Goal: Task Accomplishment & Management: Complete application form

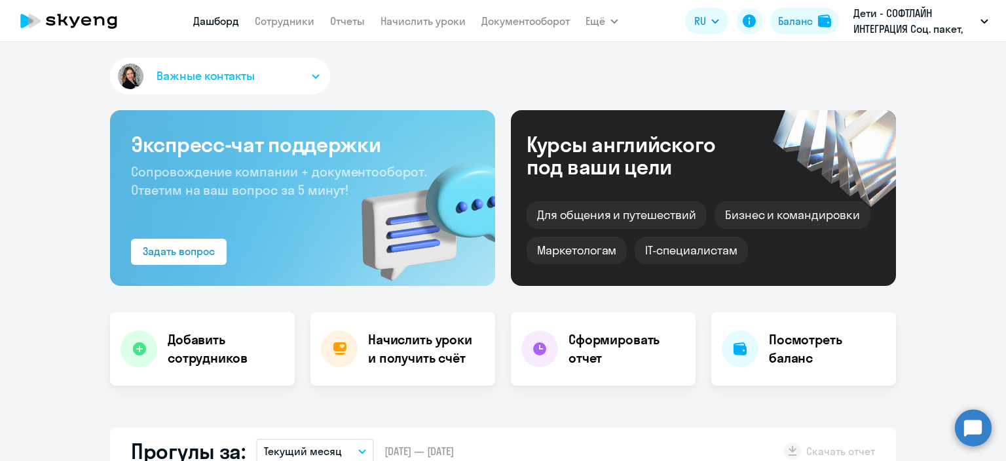
select select "30"
click at [291, 24] on link "Сотрудники" at bounding box center [285, 20] width 60 height 13
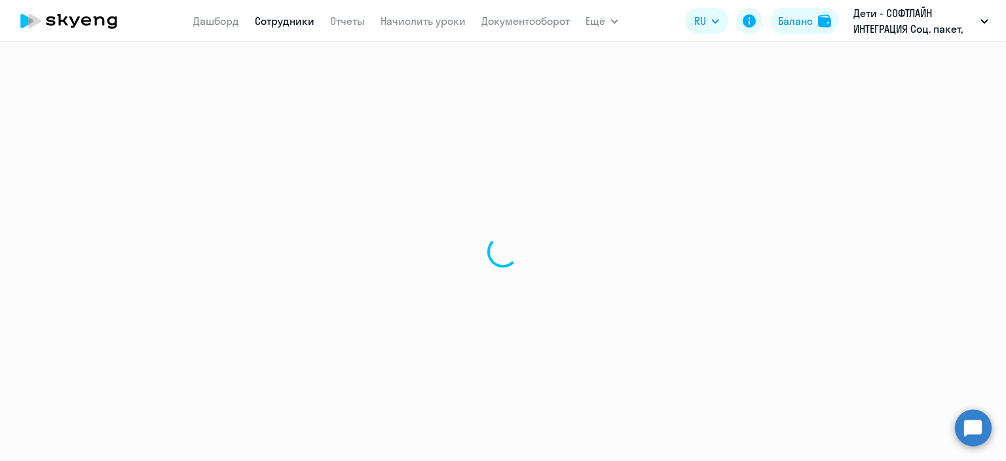
select select "30"
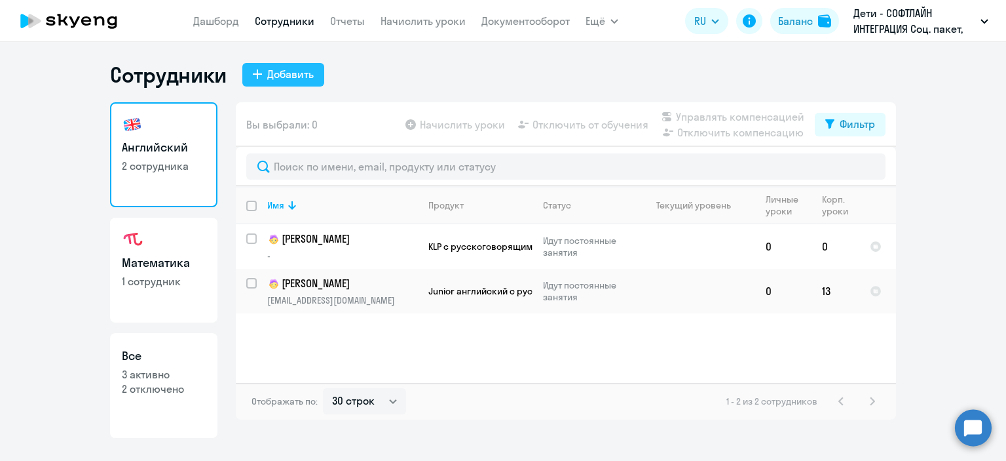
click at [284, 71] on div "Добавить" at bounding box center [290, 74] width 47 height 16
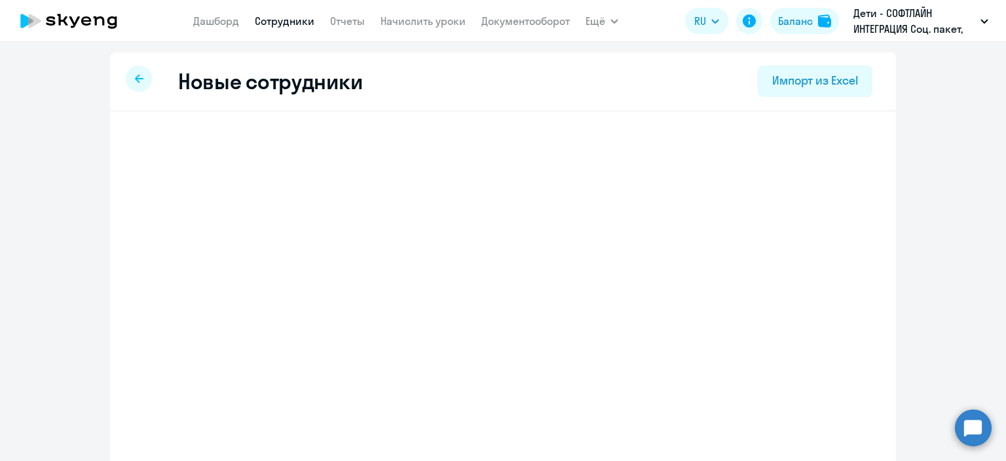
select select "3"
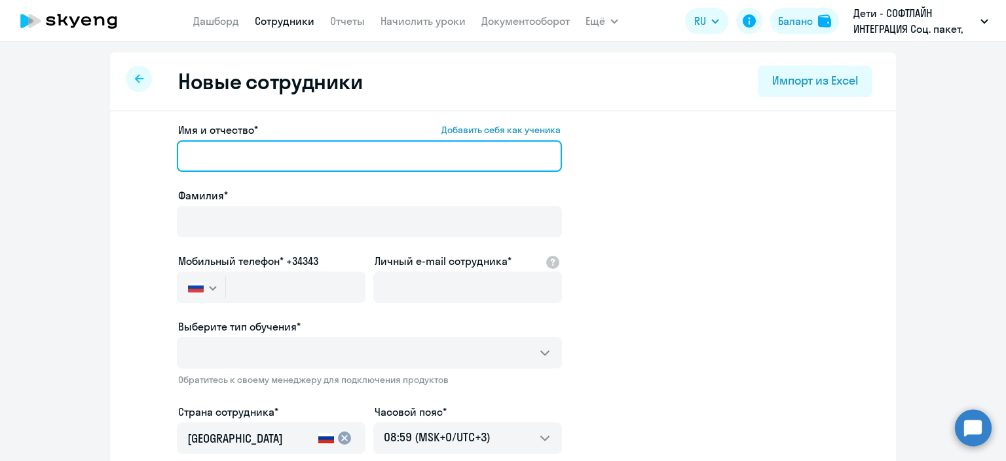
click at [207, 145] on input "Имя и отчество* Добавить себя как ученика" at bounding box center [369, 155] width 385 height 31
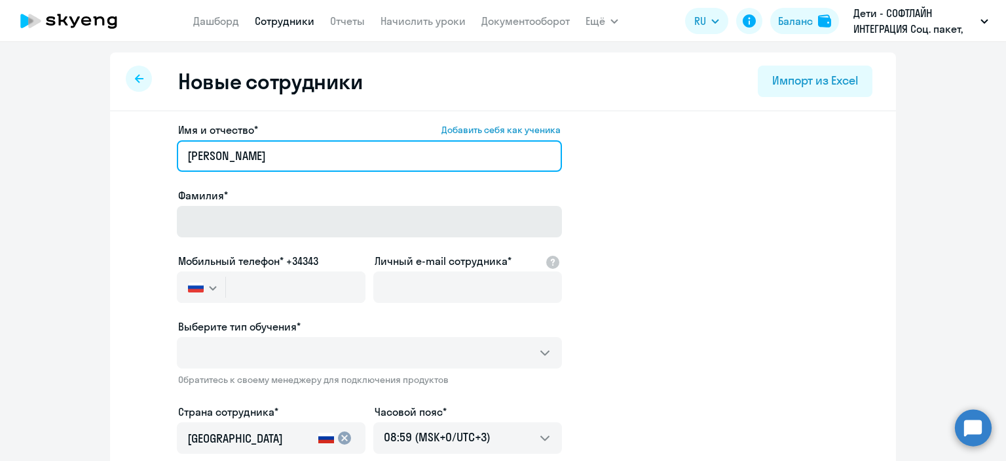
type input "Таисия Владимировна"
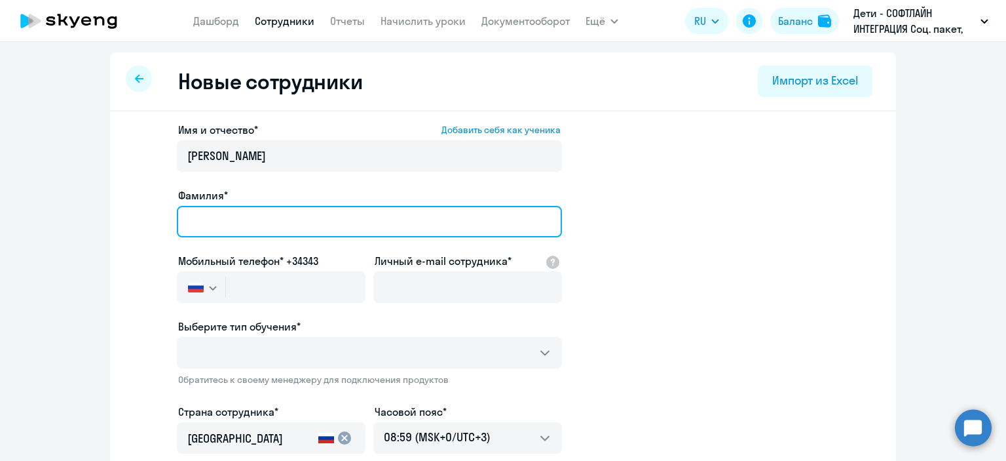
click at [207, 228] on input "Фамилия*" at bounding box center [369, 221] width 385 height 31
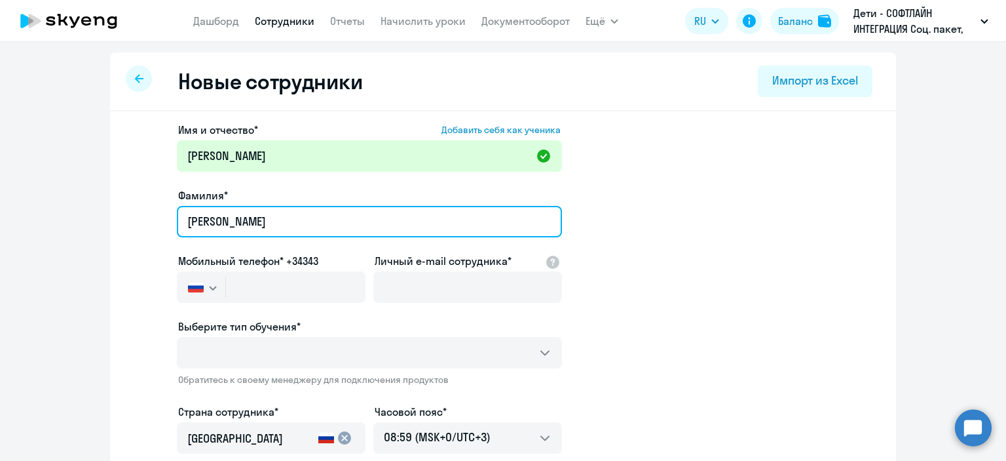
type input "[PERSON_NAME]"
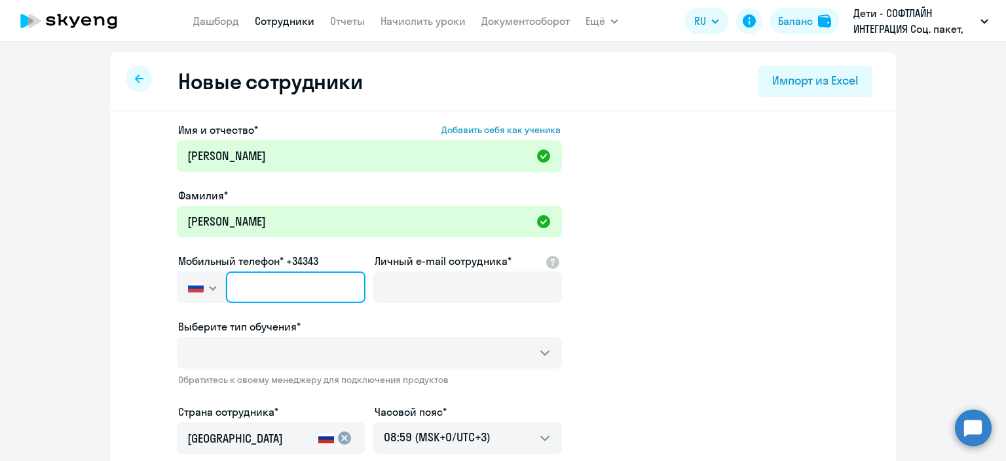
click at [248, 293] on input "text" at bounding box center [296, 286] width 140 height 31
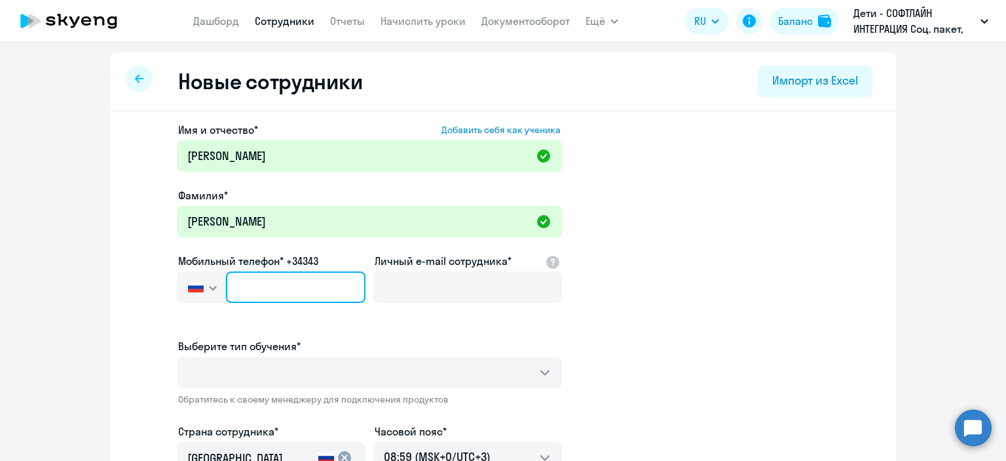
paste input "[PHONE_NUMBER]"
type input "[PHONE_NUMBER]"
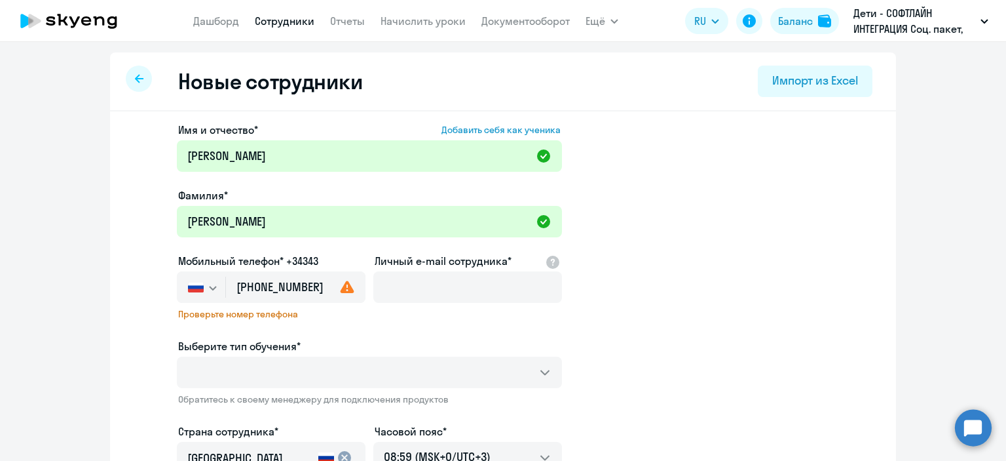
click at [346, 292] on use at bounding box center [348, 286] width 14 height 12
click at [343, 288] on use at bounding box center [348, 286] width 14 height 12
click at [227, 314] on span "Проверьте номер телефона" at bounding box center [271, 314] width 186 height 12
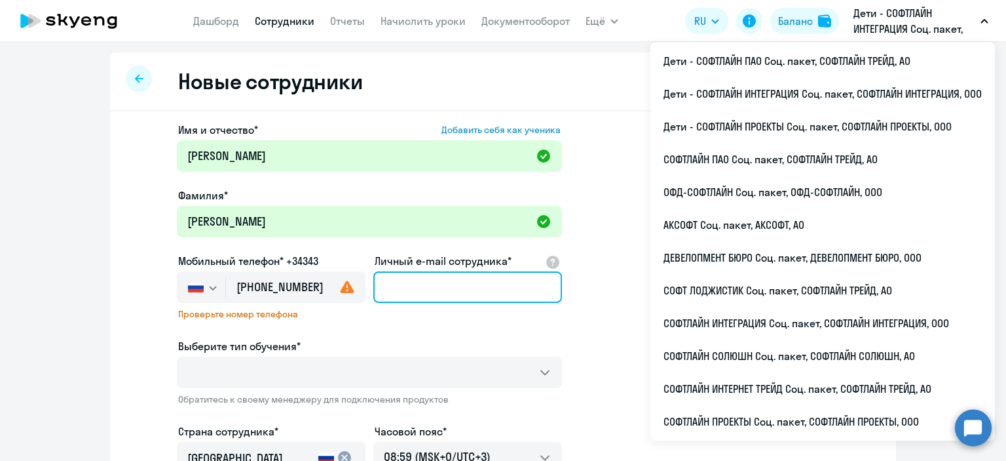
click at [405, 290] on input "Личный e-mail сотрудника*" at bounding box center [467, 286] width 189 height 31
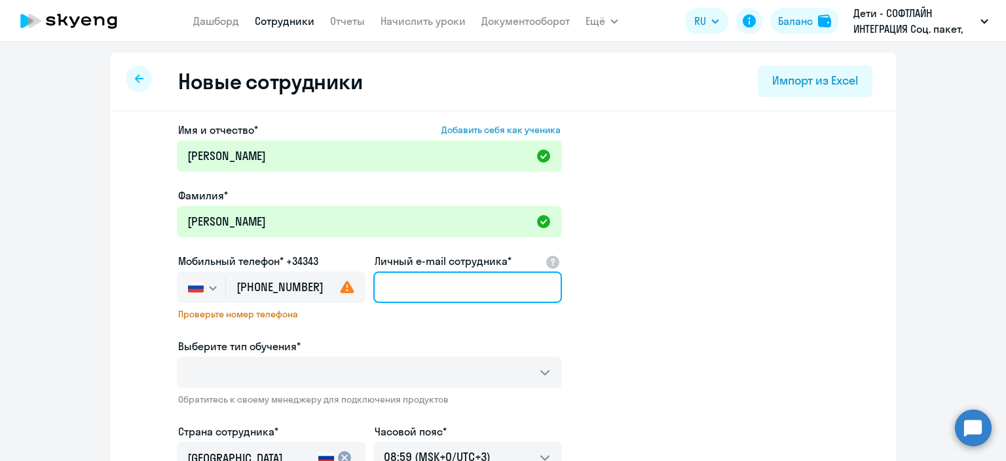
paste input "[PERSON_NAME][EMAIL_ADDRESS][DOMAIN_NAME]"
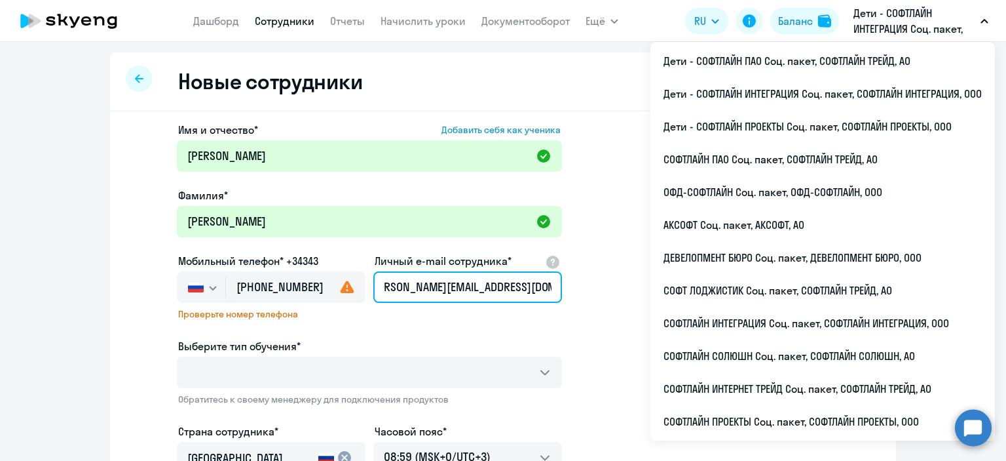
type input "[PERSON_NAME][EMAIL_ADDRESS][DOMAIN_NAME]"
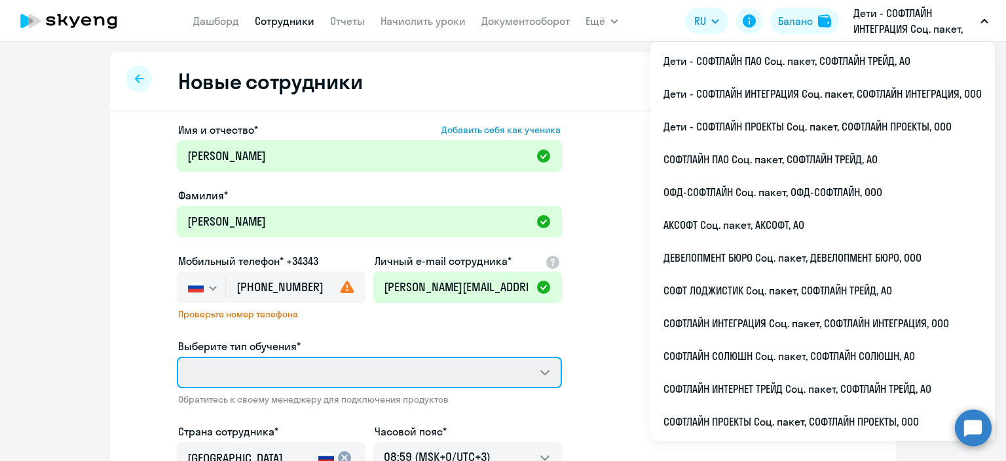
click at [541, 373] on select "Выберите тип обучения*" at bounding box center [369, 371] width 385 height 31
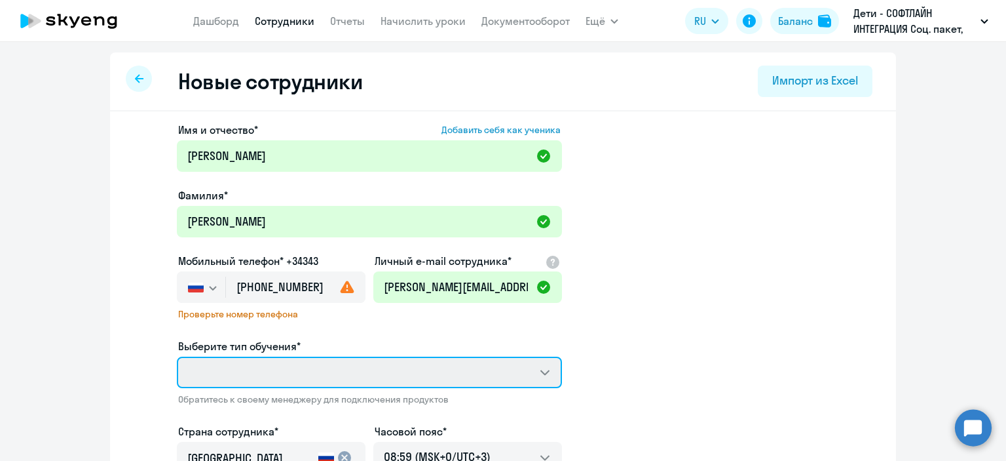
click at [540, 373] on select "Выберите тип обучения*" at bounding box center [369, 371] width 385 height 31
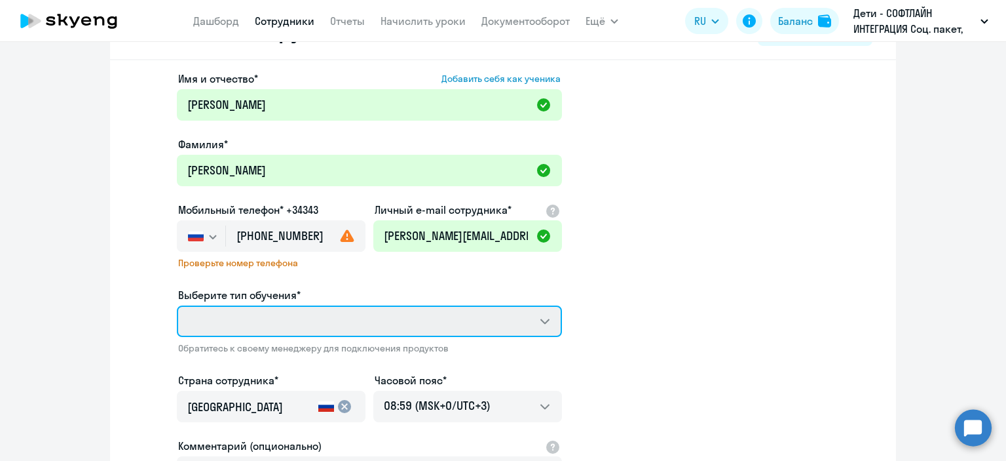
scroll to position [131, 0]
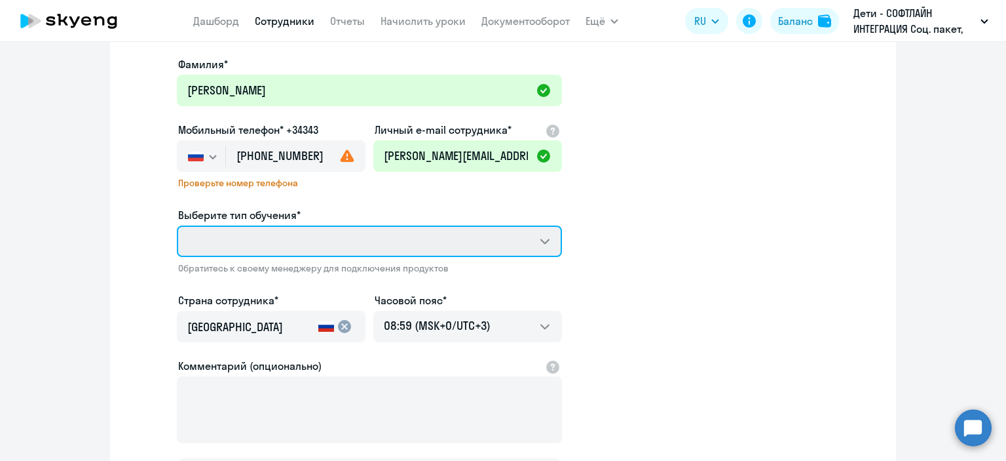
click at [541, 243] on select "Выберите тип обучения*" at bounding box center [369, 240] width 385 height 31
click at [321, 241] on select "Выберите тип обучения*" at bounding box center [369, 240] width 385 height 31
click at [301, 234] on select "Выберите тип обучения*" at bounding box center [369, 240] width 385 height 31
click at [544, 245] on select "Выберите тип обучения*" at bounding box center [369, 240] width 385 height 31
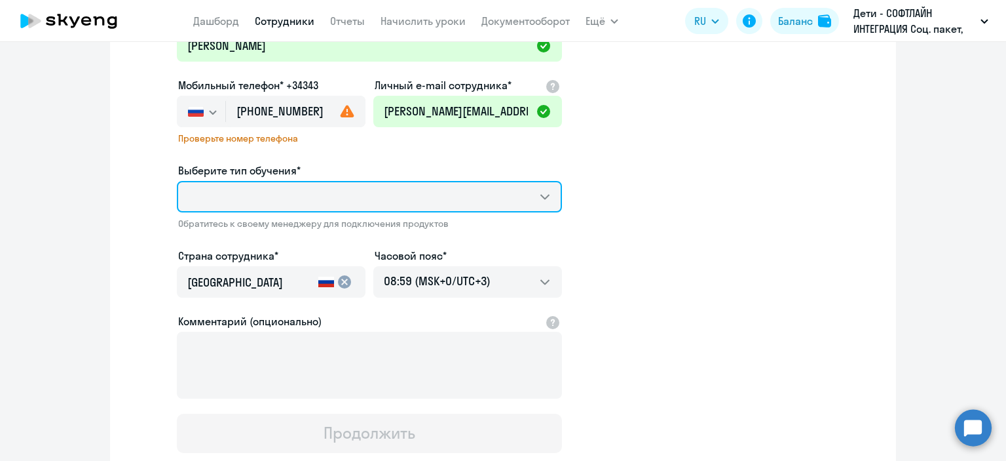
scroll to position [133, 0]
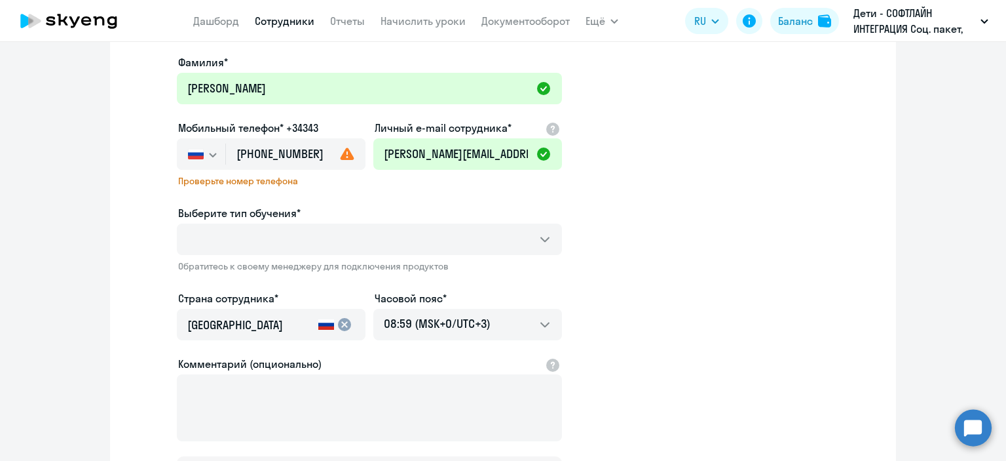
click at [342, 157] on icon at bounding box center [347, 154] width 16 height 16
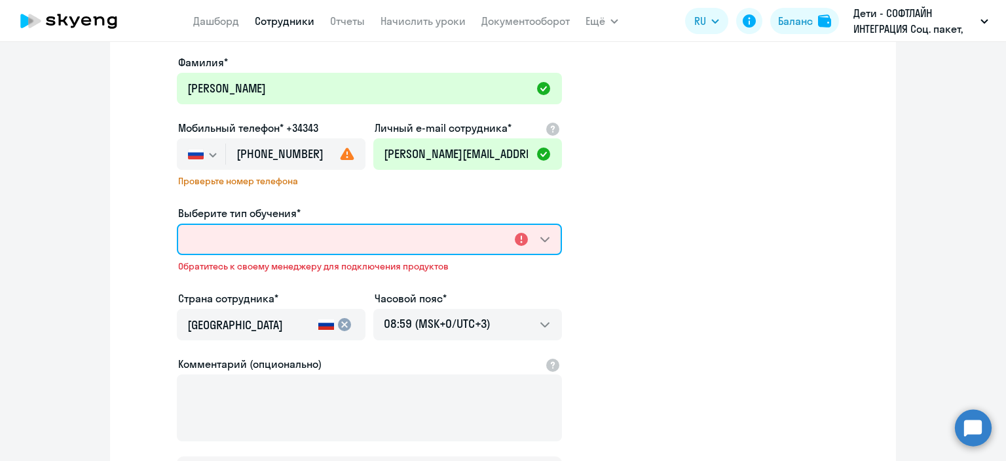
click at [520, 242] on select "Выберите тип обучения*" at bounding box center [369, 238] width 385 height 31
click at [540, 240] on select "Выберите тип обучения*" at bounding box center [369, 238] width 385 height 31
click at [539, 240] on select "Выберите тип обучения*" at bounding box center [369, 238] width 385 height 31
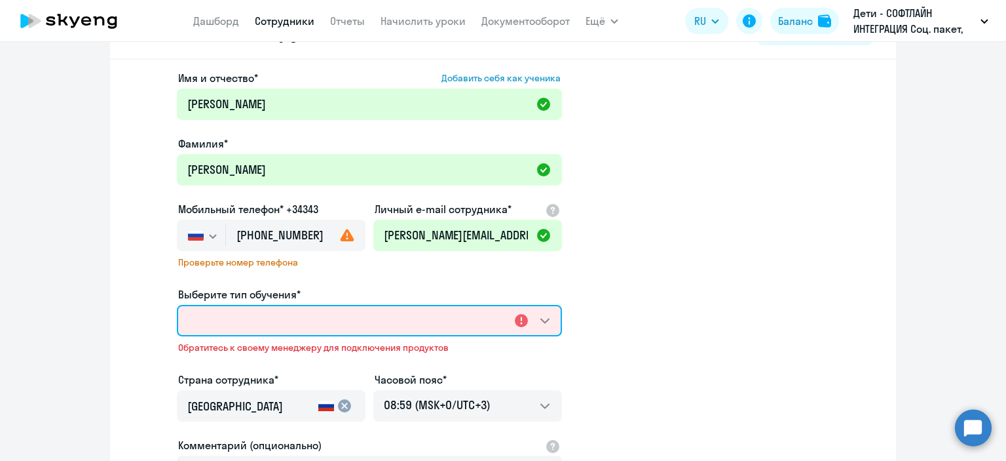
scroll to position [0, 0]
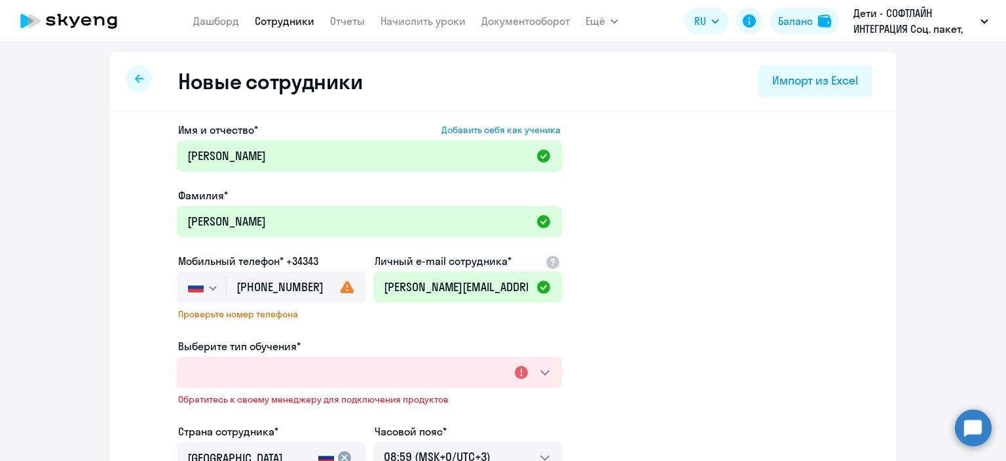
click at [343, 290] on use at bounding box center [348, 286] width 14 height 12
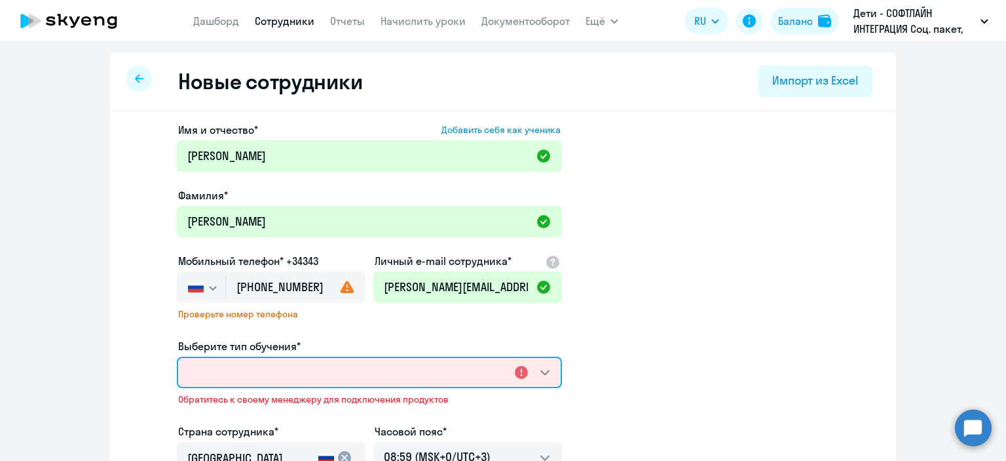
drag, startPoint x: 227, startPoint y: 377, endPoint x: 249, endPoint y: 377, distance: 21.6
click at [228, 377] on select "Выберите тип обучения*" at bounding box center [369, 371] width 385 height 31
click at [543, 371] on select "Выберите тип обучения*" at bounding box center [369, 371] width 385 height 31
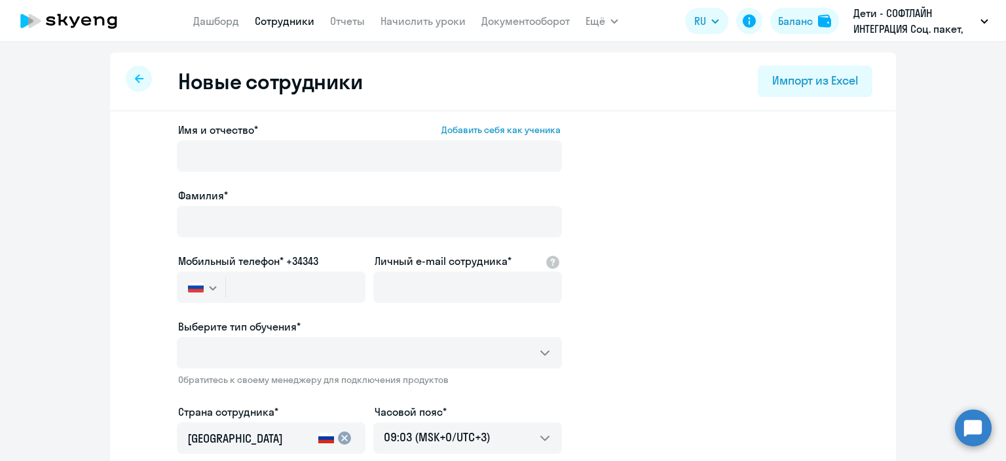
select select "3"
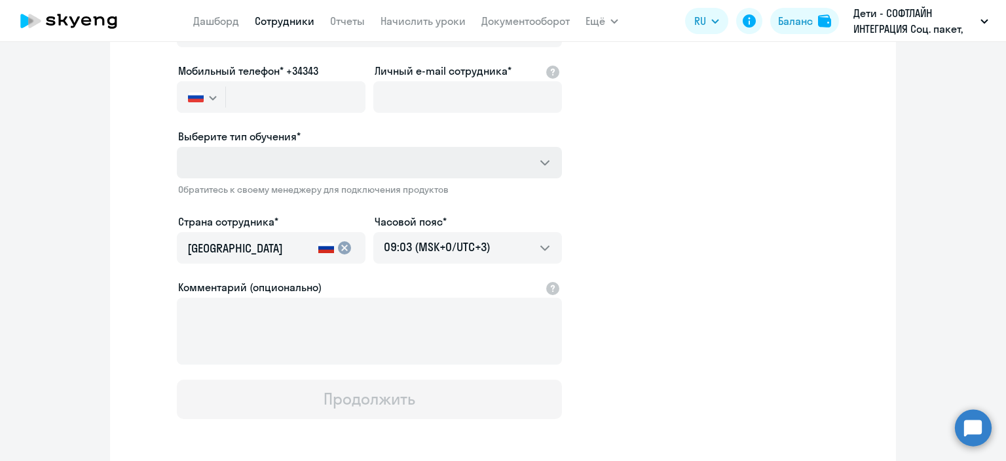
scroll to position [197, 0]
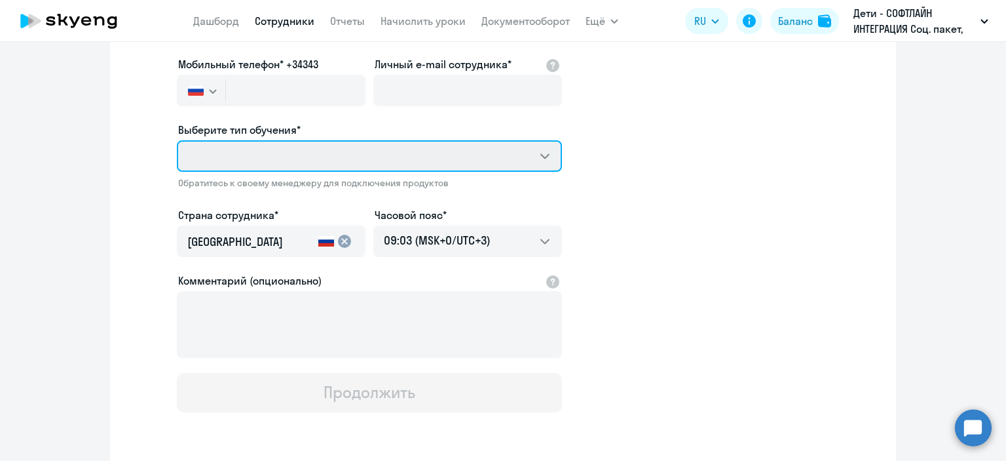
click at [538, 157] on select "Выберите тип обучения*" at bounding box center [369, 155] width 385 height 31
click at [538, 159] on select "Выберите тип обучения*" at bounding box center [369, 155] width 385 height 31
click at [540, 159] on select "Выберите тип обучения*" at bounding box center [369, 155] width 385 height 31
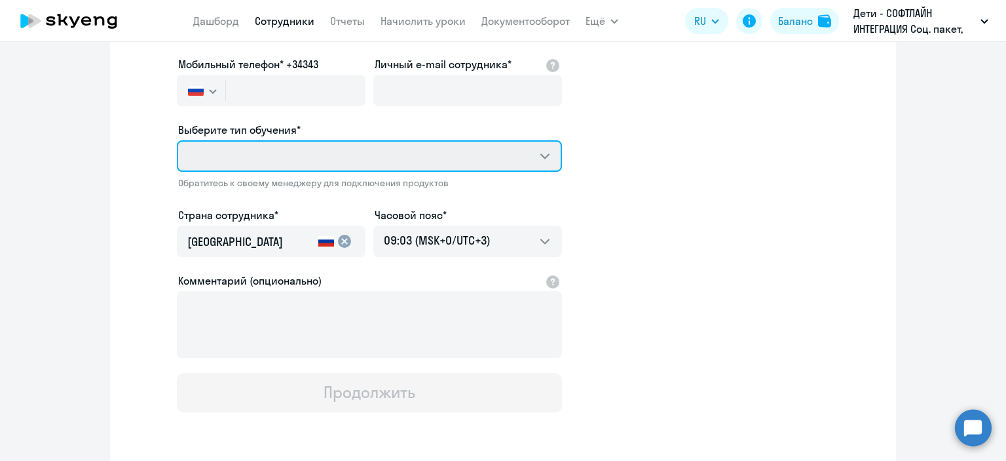
click at [541, 159] on select "Выберите тип обучения*" at bounding box center [369, 155] width 385 height 31
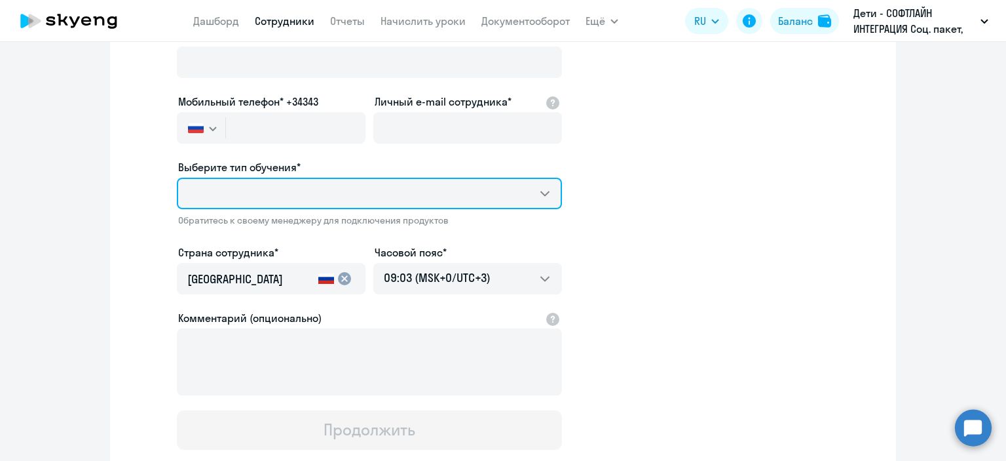
scroll to position [0, 0]
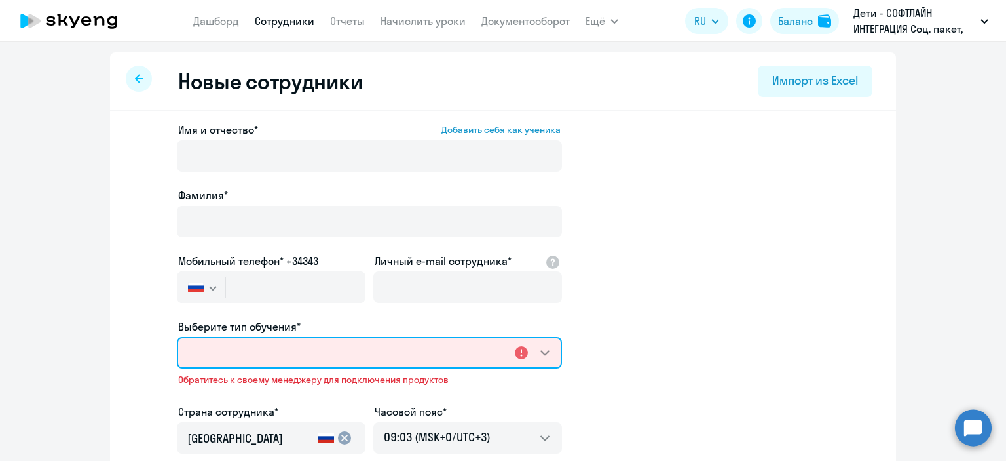
click at [542, 353] on select "Выберите тип обучения*" at bounding box center [369, 352] width 385 height 31
click at [218, 345] on select "Выберите тип обучения*" at bounding box center [369, 352] width 385 height 31
click at [545, 351] on select "Выберите тип обучения*" at bounding box center [369, 352] width 385 height 31
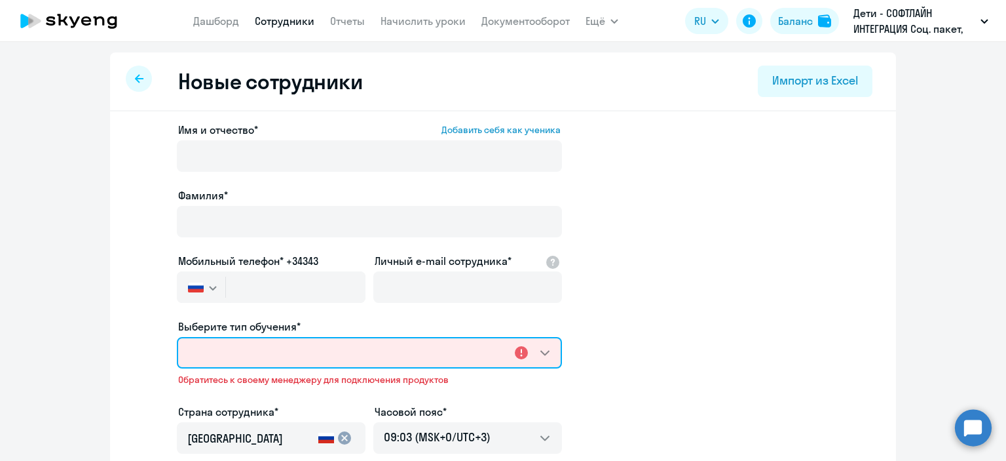
click at [545, 352] on select "Выберите тип обучения*" at bounding box center [369, 352] width 385 height 31
click at [545, 349] on select "Выберите тип обучения*" at bounding box center [369, 352] width 385 height 31
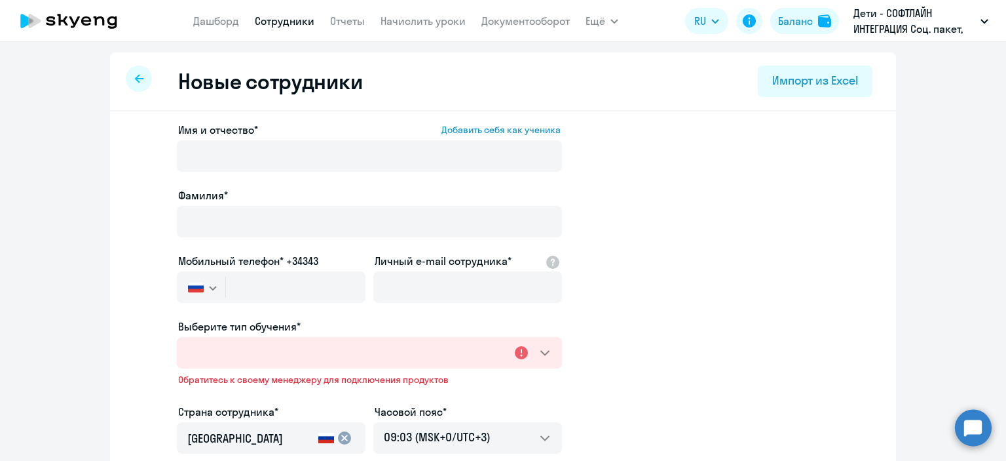
click at [419, 385] on span "Обратитесь к своему менеджеру для подключения продуктов" at bounding box center [369, 379] width 383 height 12
click at [972, 430] on circle at bounding box center [973, 427] width 37 height 37
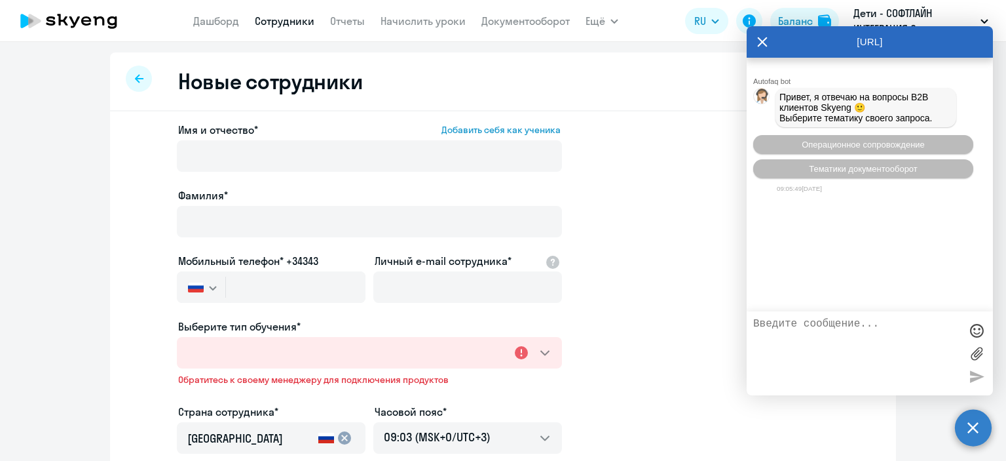
click at [769, 328] on textarea at bounding box center [857, 353] width 207 height 71
click at [839, 149] on span "Операционное сопровождение" at bounding box center [863, 145] width 123 height 10
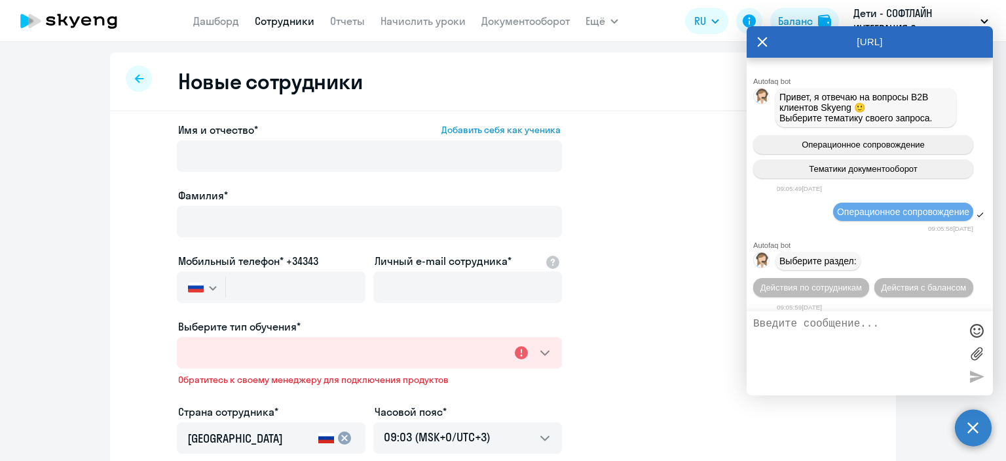
scroll to position [14, 0]
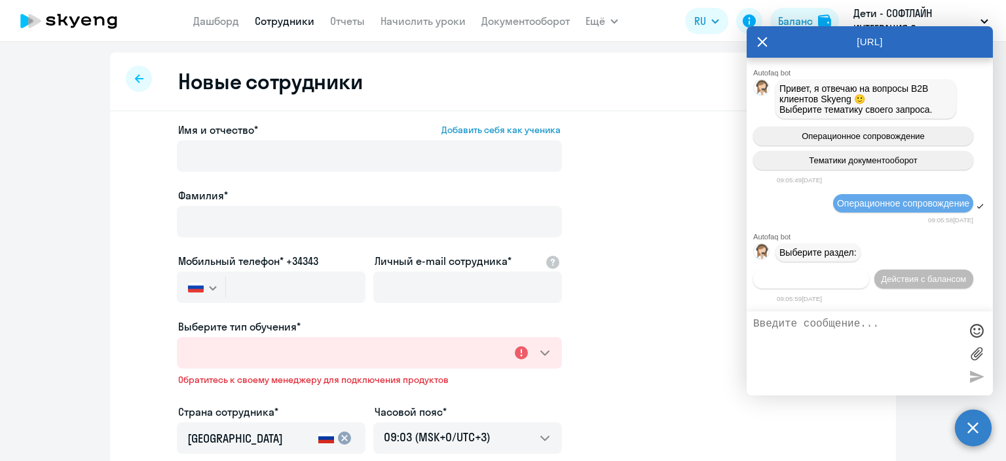
click at [818, 280] on span "Действия по сотрудникам" at bounding box center [812, 279] width 102 height 10
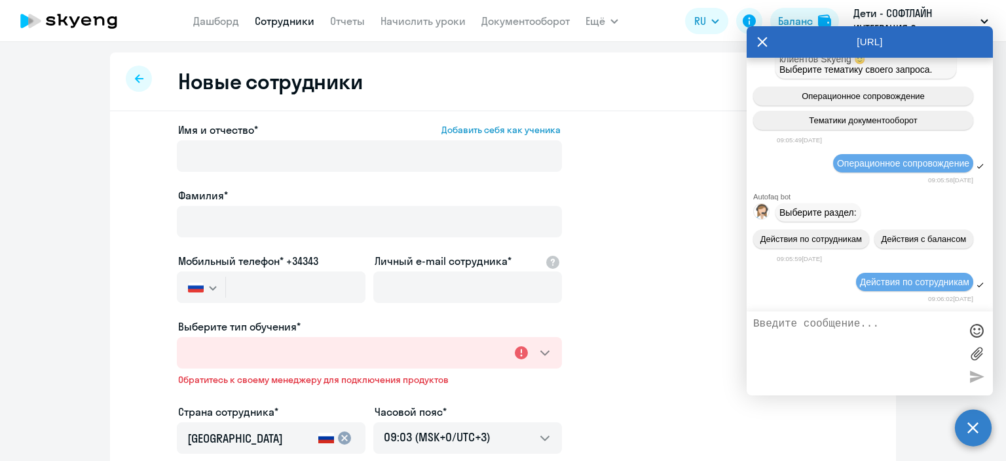
scroll to position [210, 0]
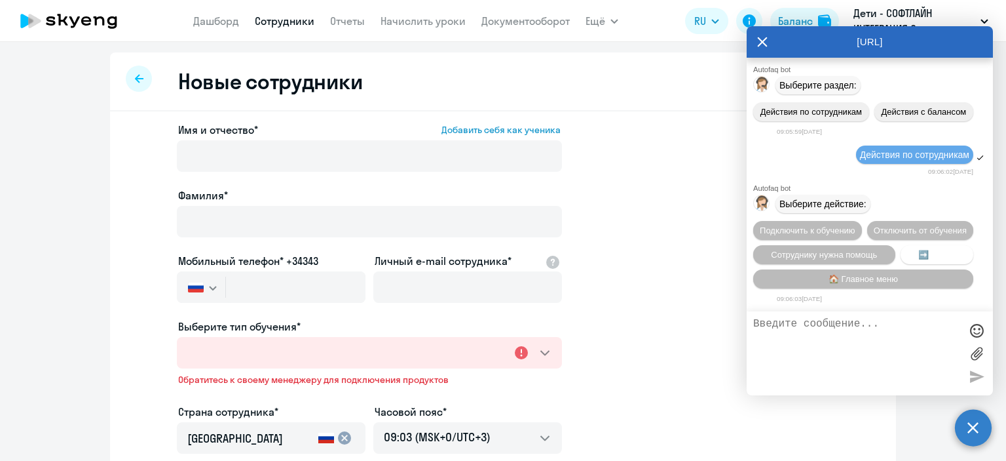
click at [935, 250] on span "➡️ Назад" at bounding box center [937, 255] width 37 height 10
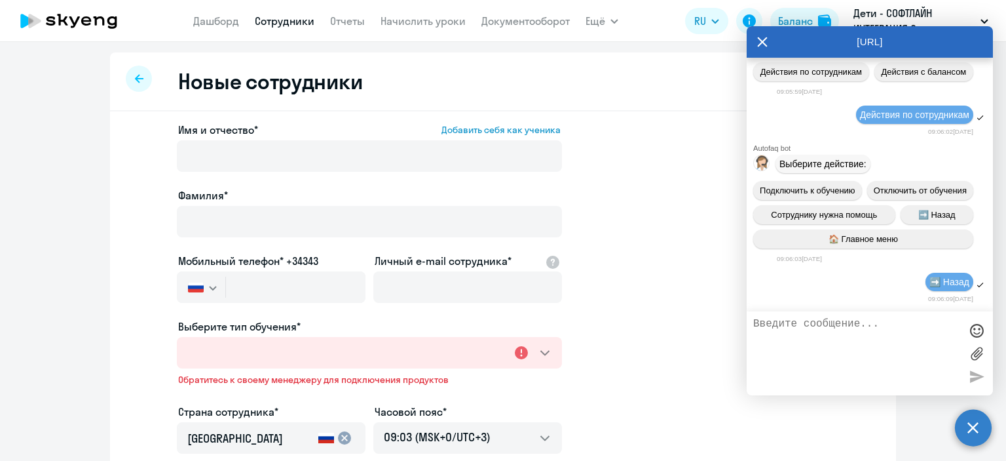
scroll to position [332, 0]
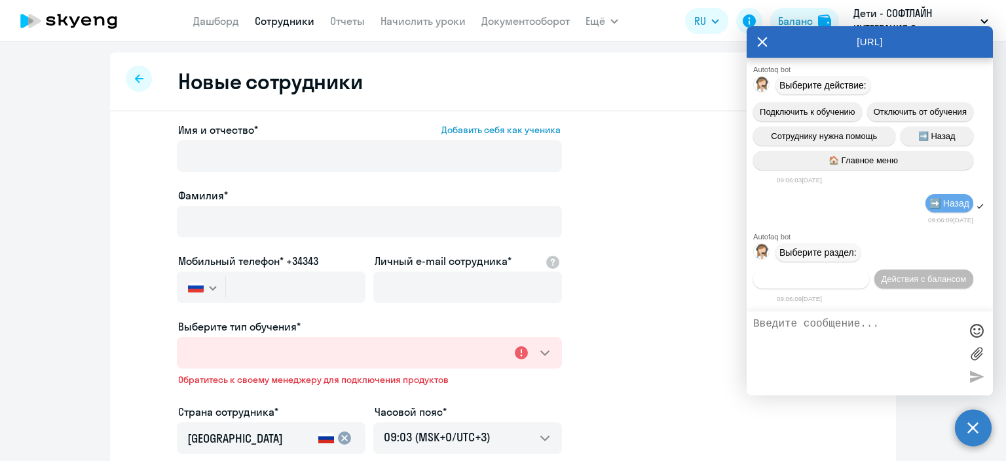
click at [814, 275] on span "Действия по сотрудникам" at bounding box center [812, 279] width 102 height 10
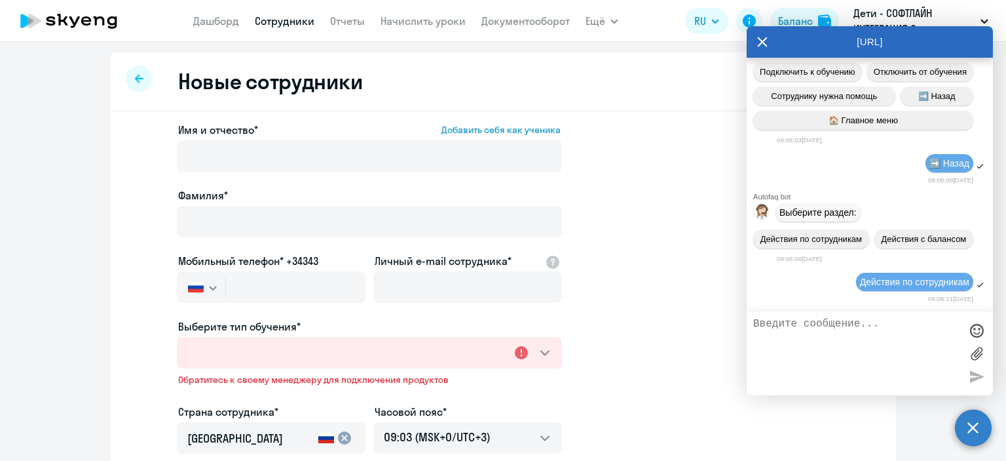
scroll to position [527, 0]
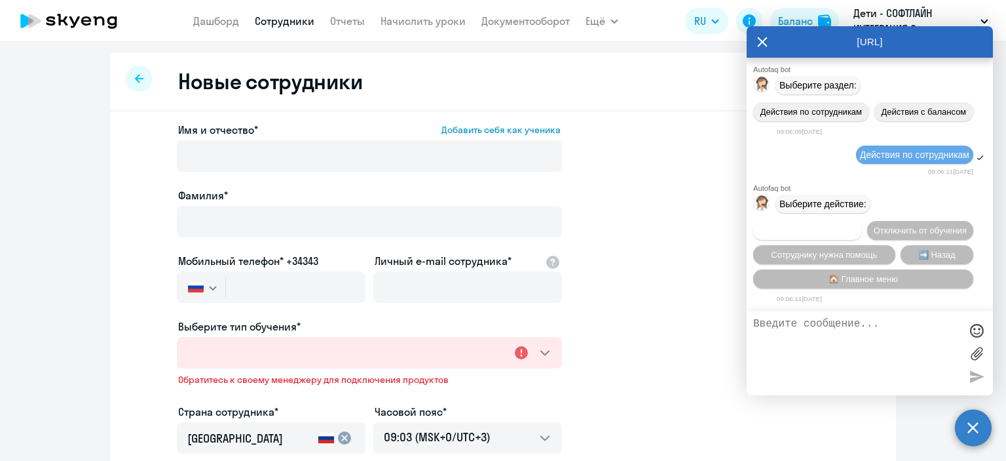
click at [844, 225] on span "Подключить к обучению" at bounding box center [808, 230] width 96 height 10
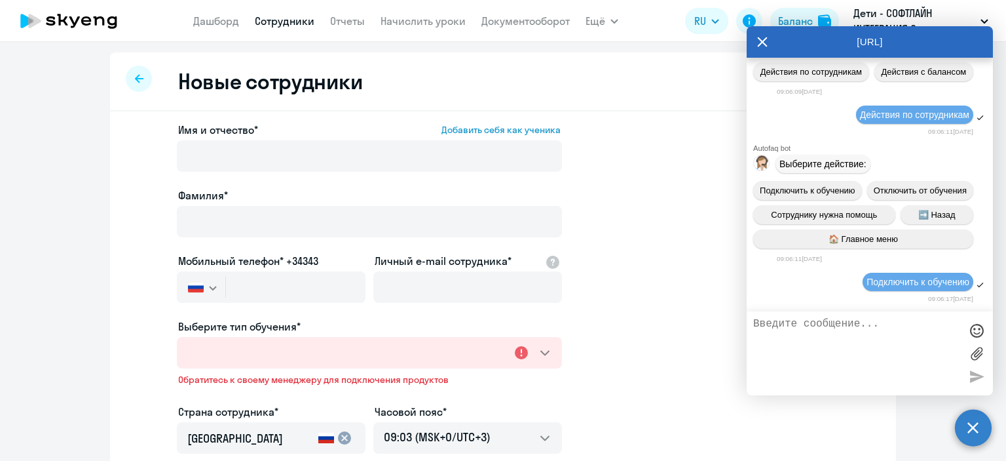
scroll to position [697, 0]
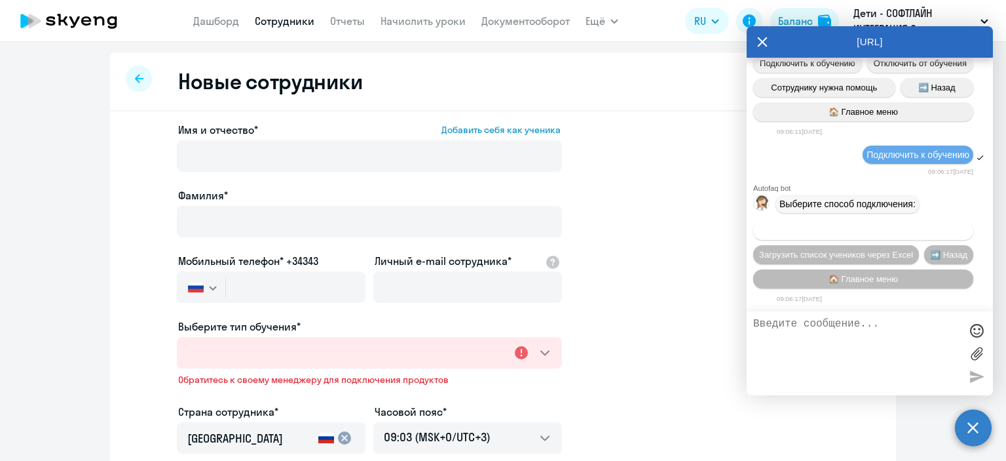
click at [867, 230] on span "Добавить учеников вручную" at bounding box center [863, 230] width 111 height 10
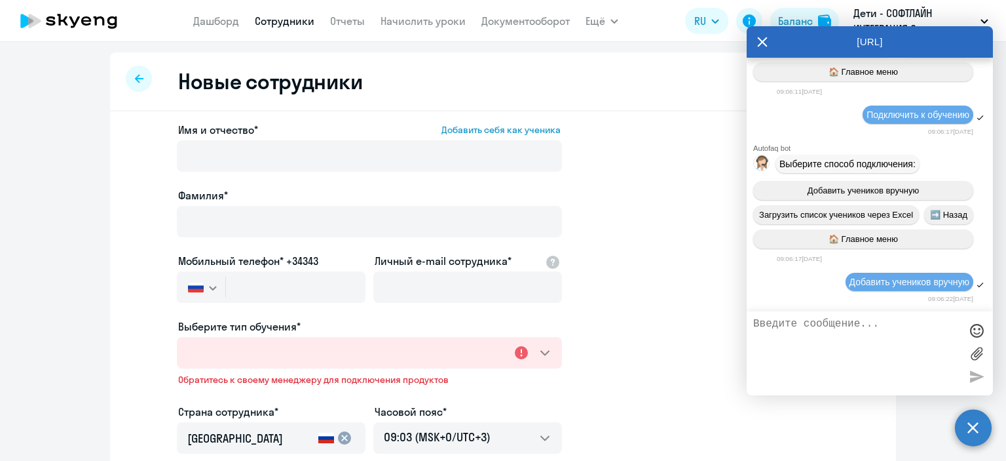
scroll to position [1371, 0]
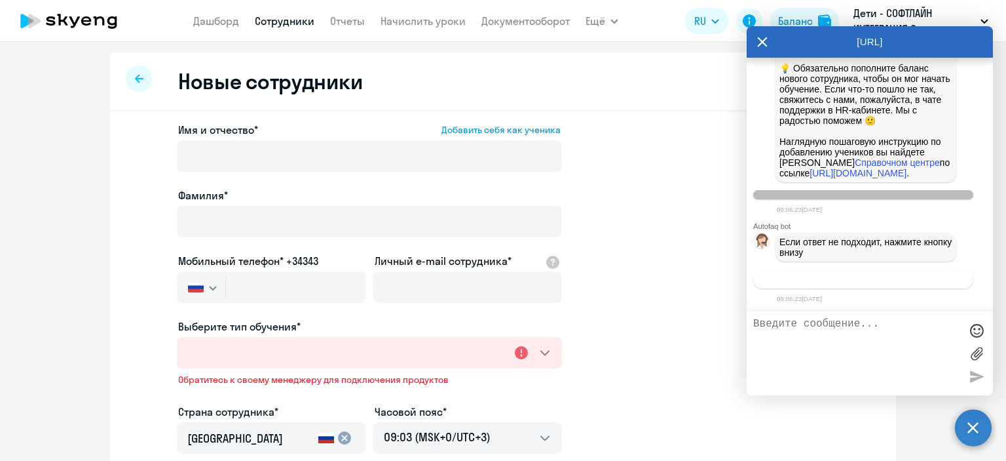
click at [864, 277] on span "Связаться с менеджером" at bounding box center [863, 279] width 100 height 10
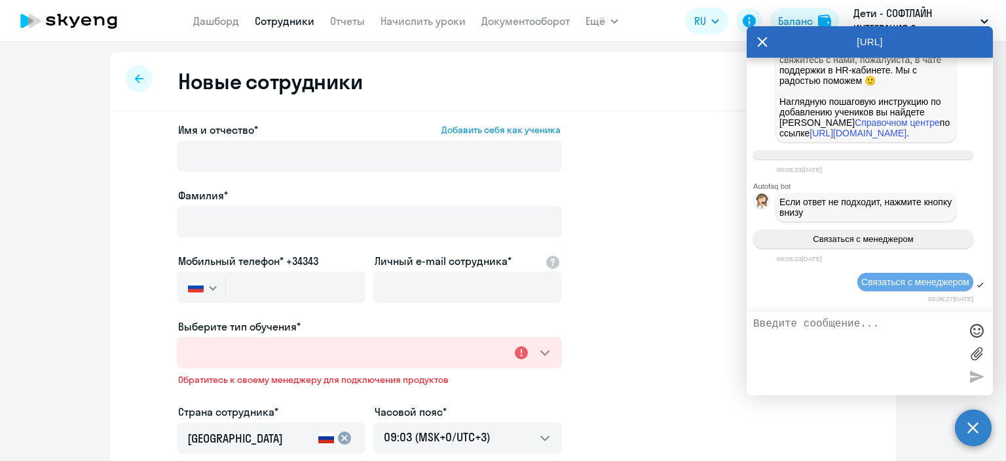
scroll to position [1411, 0]
click at [795, 325] on textarea at bounding box center [857, 353] width 207 height 71
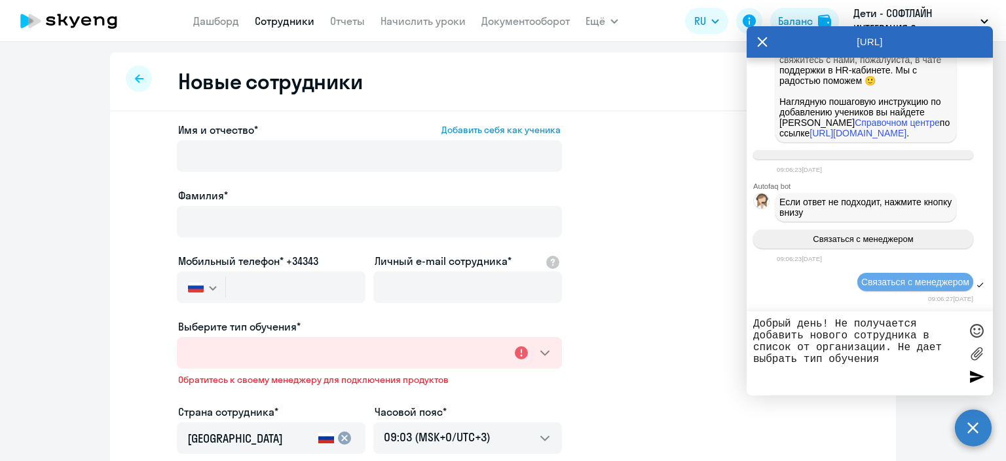
type textarea "Добрый день! Не получается добавить нового сотрудника в список от организации. …"
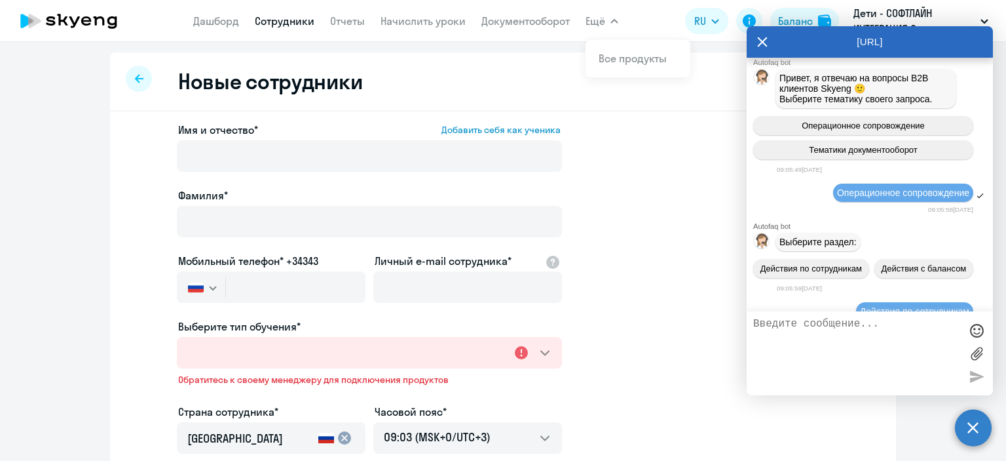
scroll to position [0, 0]
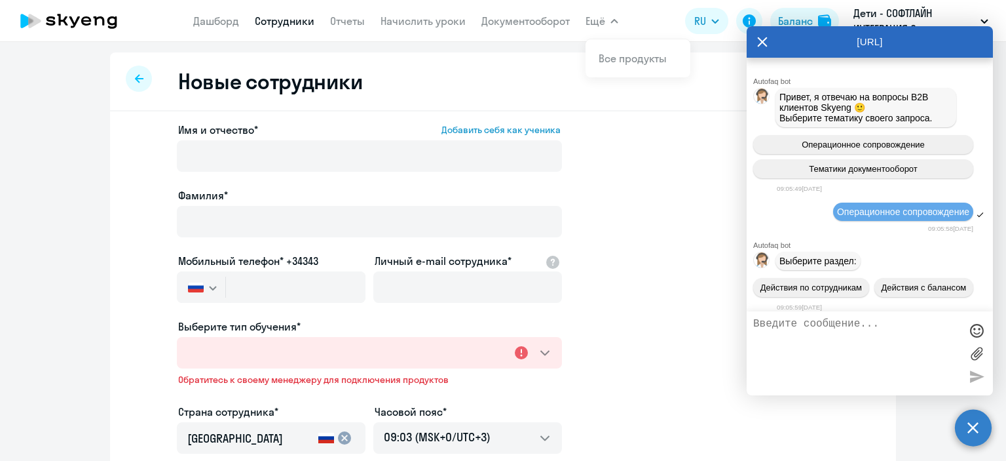
click at [633, 233] on app-new-student-form "Имя и отчество* Добавить себя как ученика [PERSON_NAME]* Мобильный телефон* +34…" at bounding box center [503, 365] width 744 height 487
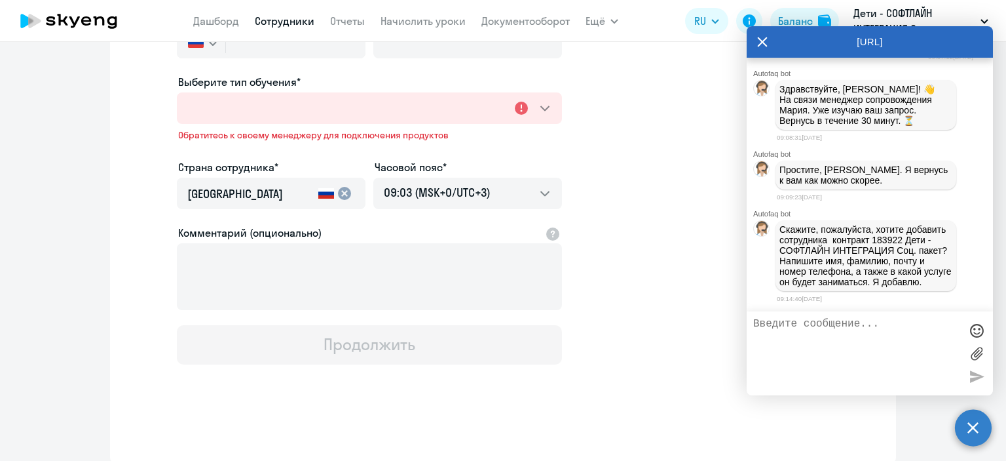
scroll to position [1749, 0]
click at [805, 327] on textarea at bounding box center [857, 353] width 207 height 71
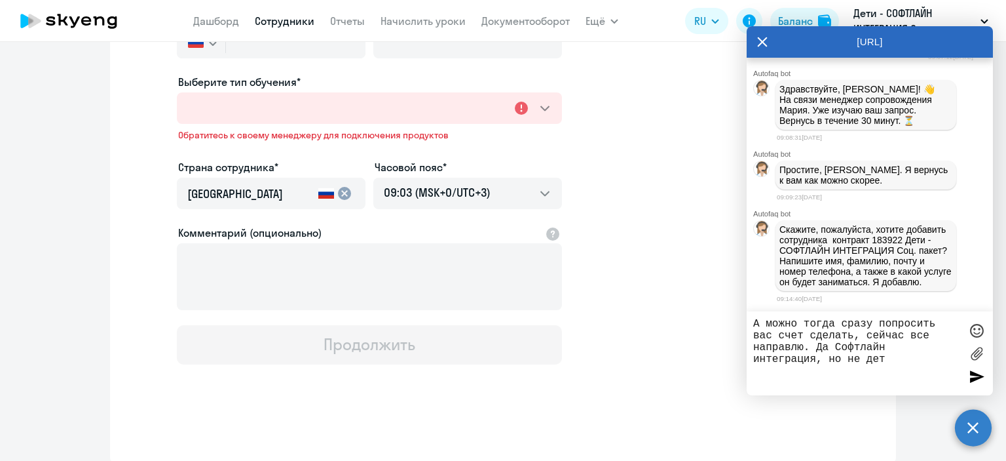
type textarea "А можно тогда сразу попросить вас счет сделать, сейчас все направлю. Да Софтлай…"
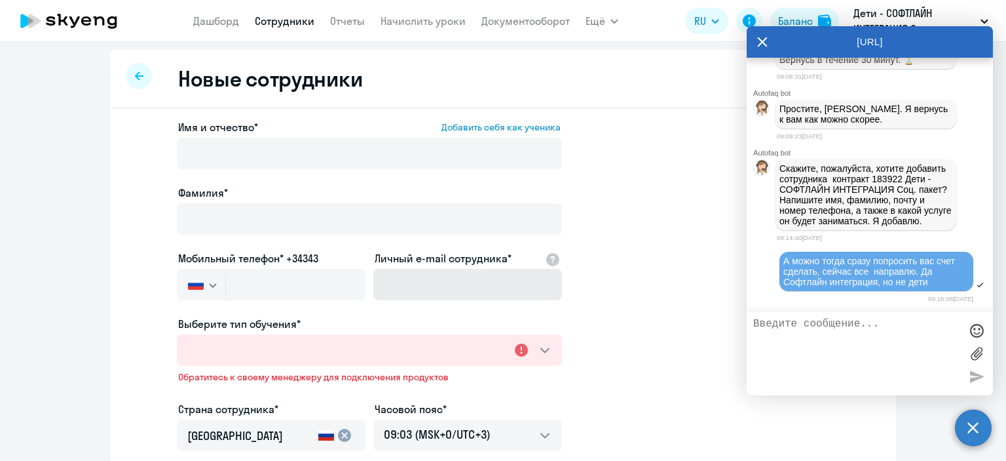
scroll to position [0, 0]
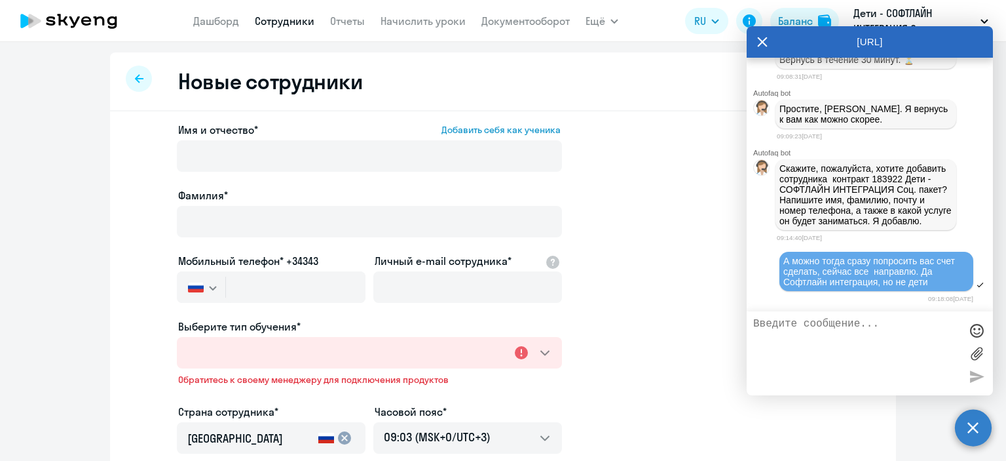
click at [135, 78] on icon at bounding box center [139, 78] width 9 height 9
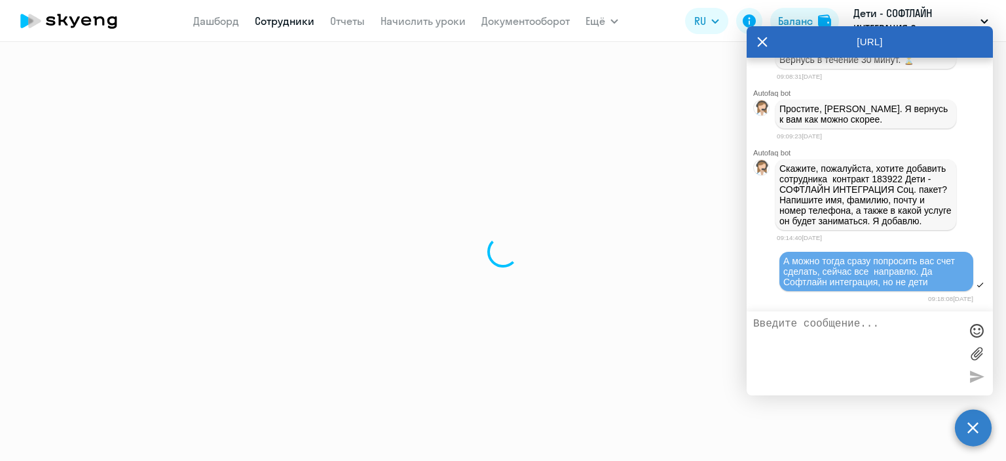
select select "30"
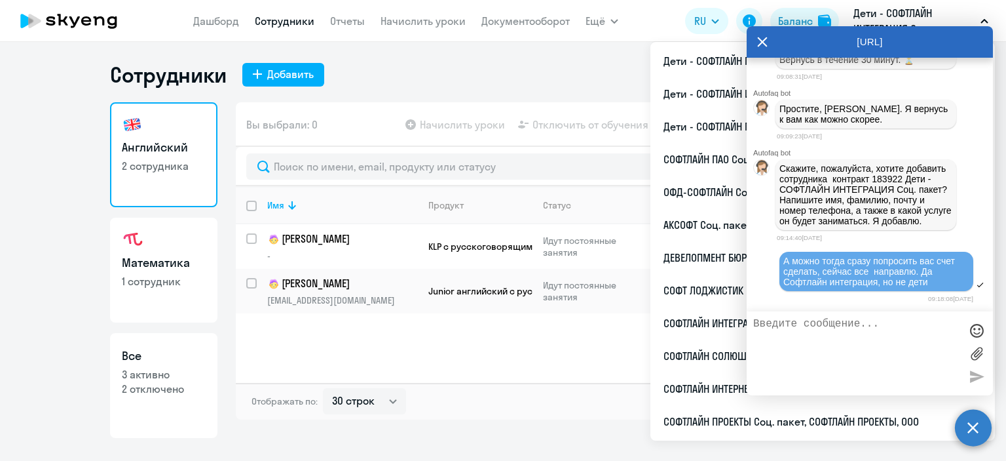
click at [980, 18] on button "Дети - СОФТЛАЙН ИНТЕГРАЦИЯ Соц. пакет, СОФТЛАЙН ИНТЕГРАЦИЯ, ООО" at bounding box center [921, 20] width 148 height 31
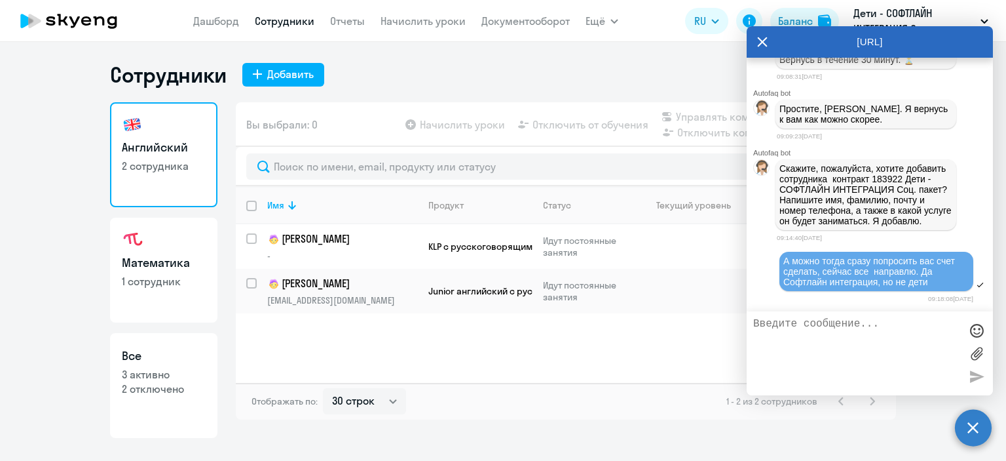
click at [984, 20] on icon "button" at bounding box center [985, 21] width 8 height 5
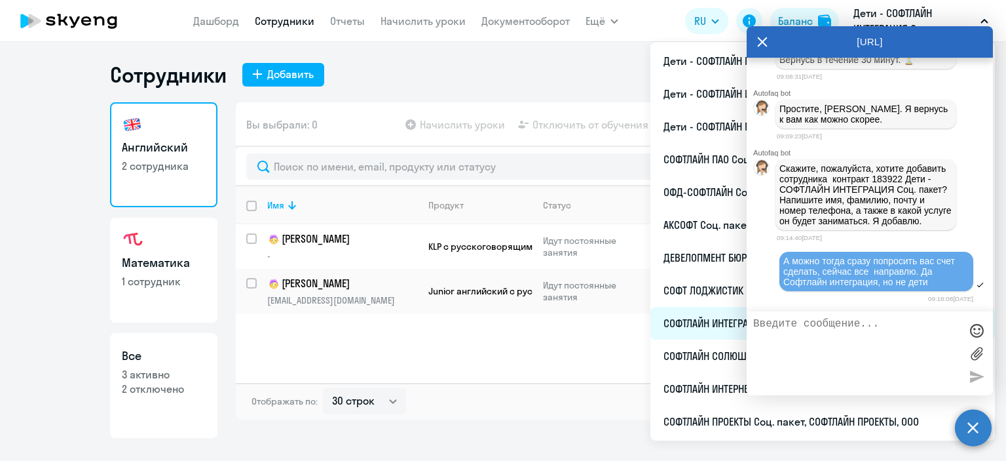
click at [693, 320] on li "СОФТЛАЙН ИНТЕГРАЦИЯ Соц. пакет, СОФТЛАЙН ИНТЕГРАЦИЯ, ООО" at bounding box center [823, 323] width 345 height 33
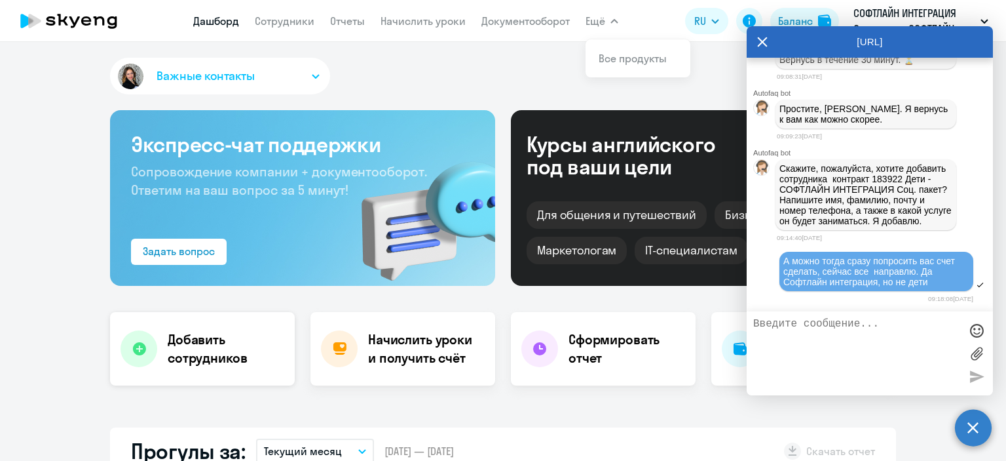
select select "30"
click at [194, 358] on h4 "Добавить сотрудников" at bounding box center [226, 348] width 117 height 37
select select "english_adult_not_native_speaker"
select select "3"
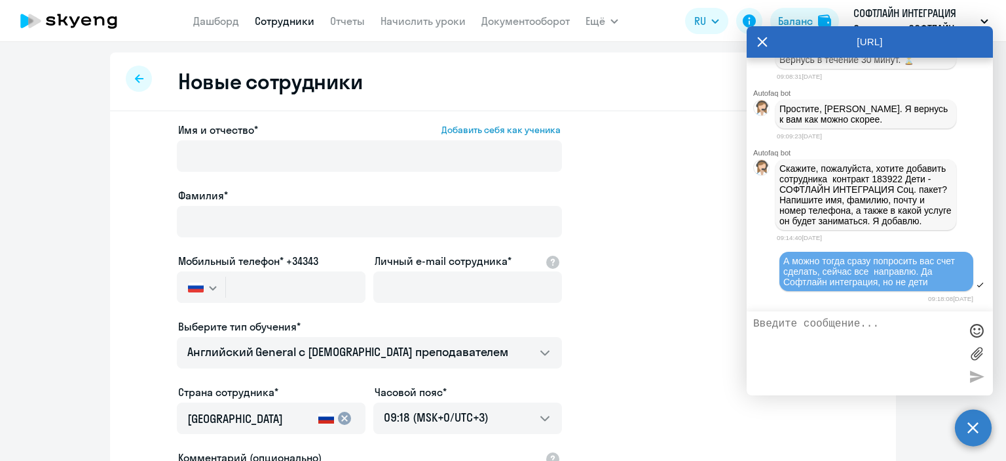
click at [809, 324] on textarea at bounding box center [857, 353] width 207 height 71
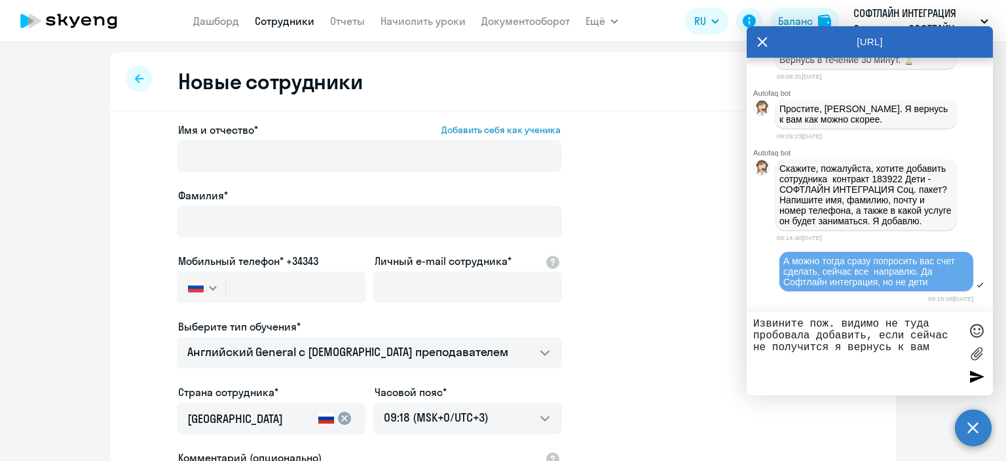
type textarea "Извините пож. видимо не туда пробовала добавить, если сейчас не получится я вер…"
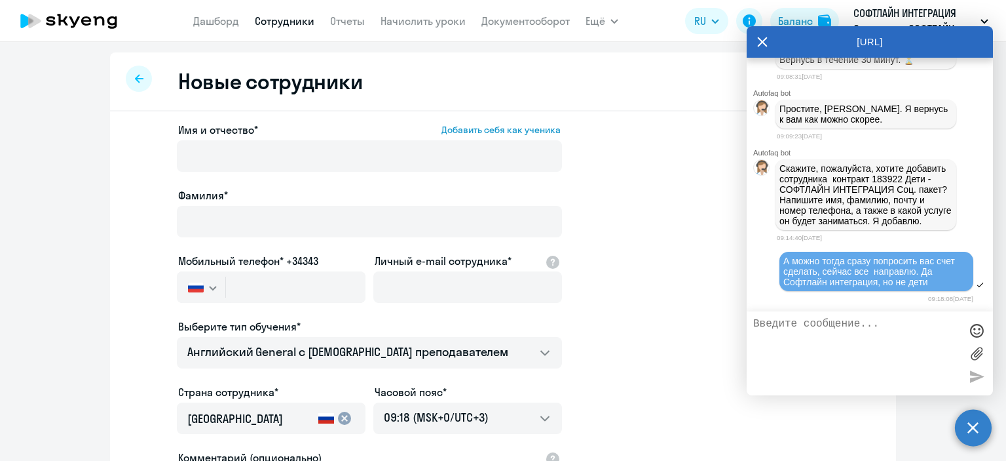
scroll to position [1874, 0]
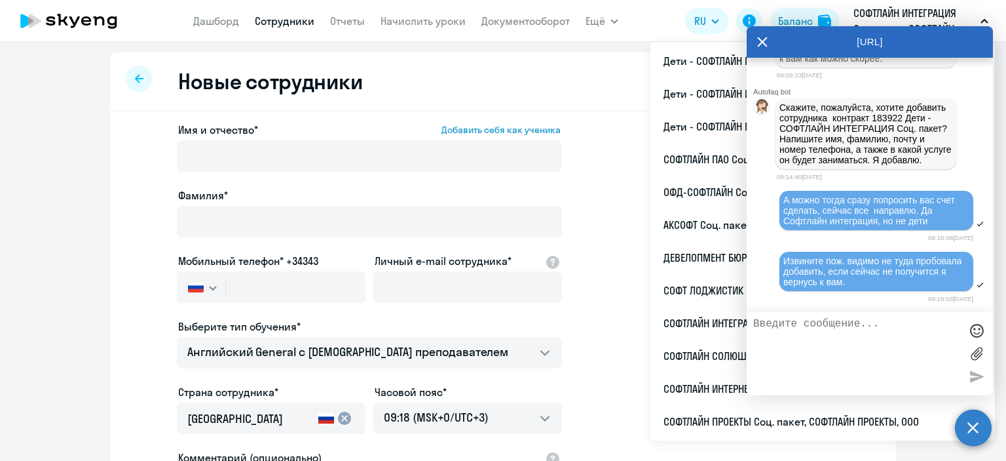
click at [606, 83] on div "Новые сотрудники Импорт из Excel" at bounding box center [503, 81] width 786 height 59
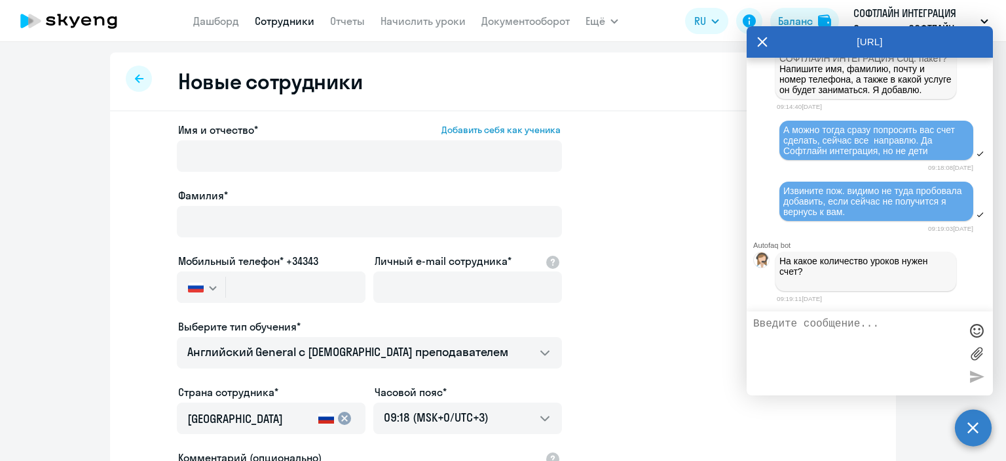
scroll to position [1947, 0]
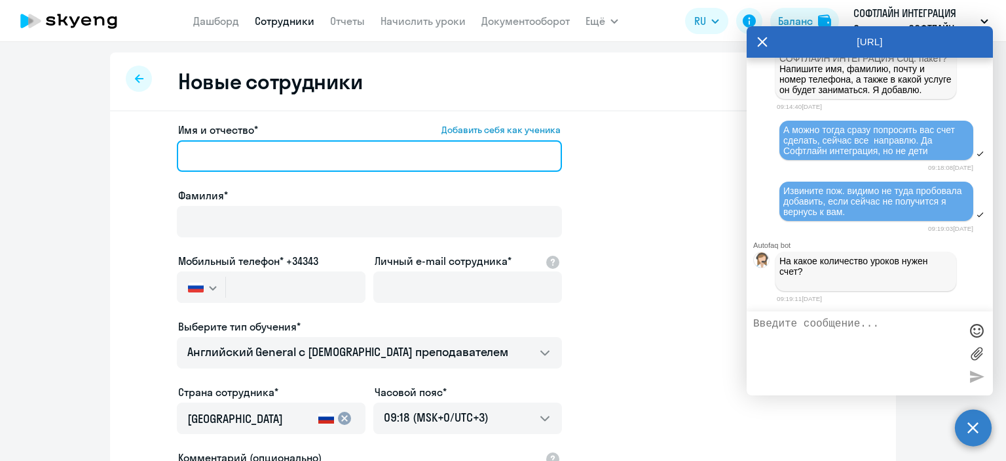
click at [257, 159] on input "Имя и отчество* Добавить себя как ученика" at bounding box center [369, 155] width 385 height 31
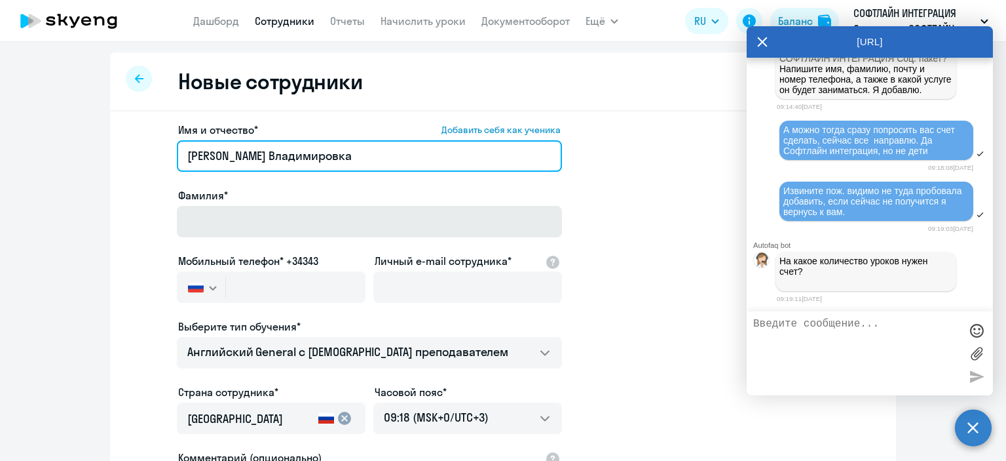
type input "[PERSON_NAME] Владимировка"
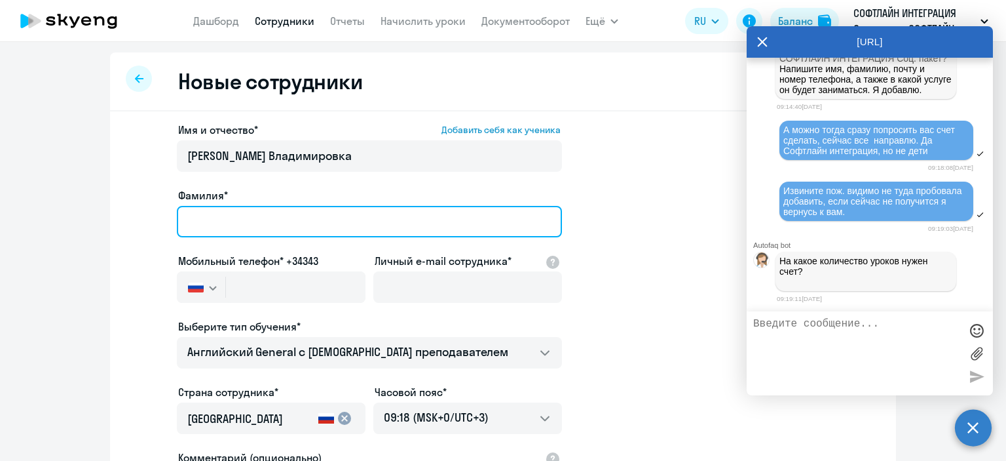
click at [189, 222] on input "Фамилия*" at bounding box center [369, 221] width 385 height 31
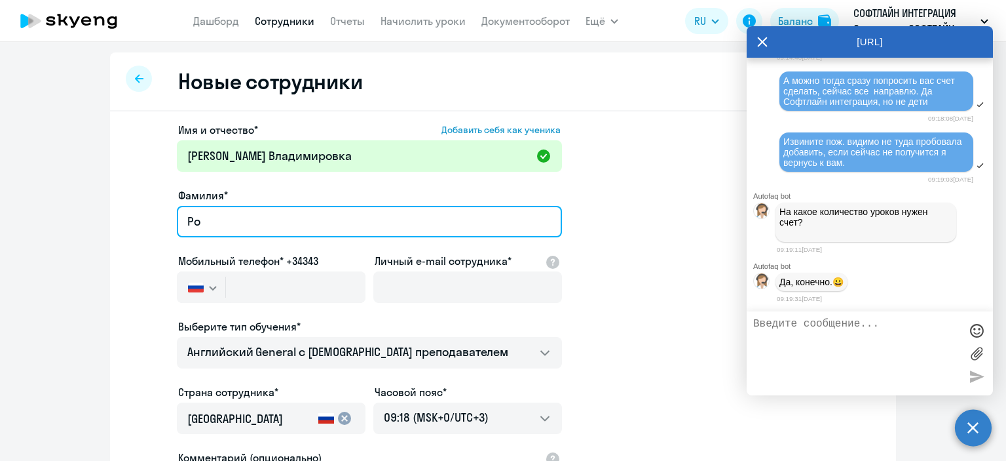
scroll to position [1999, 0]
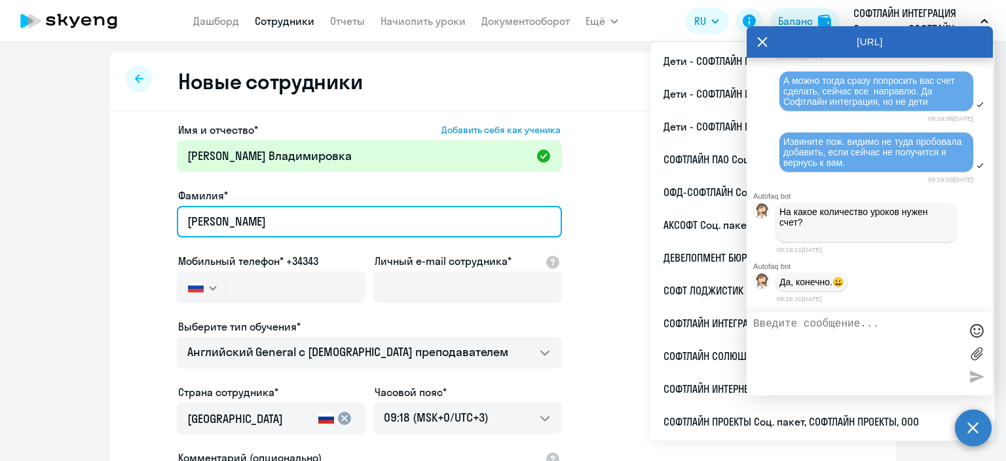
type input "[PERSON_NAME]"
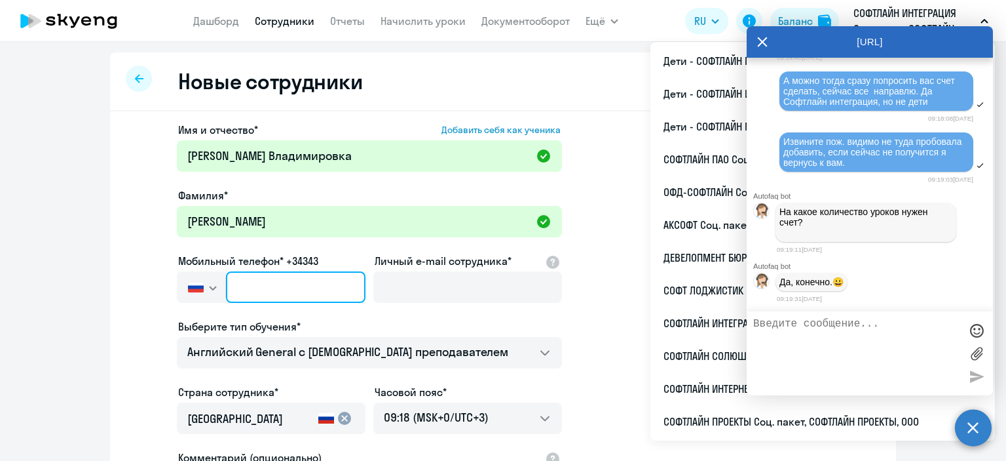
click at [240, 292] on input "text" at bounding box center [296, 286] width 140 height 31
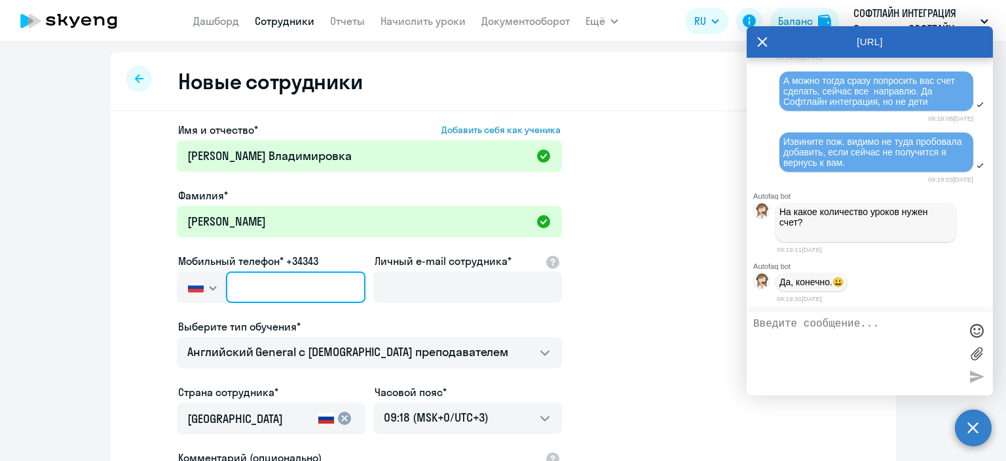
paste input "[PHONE_NUMBER]"
type input "[PHONE_NUMBER]"
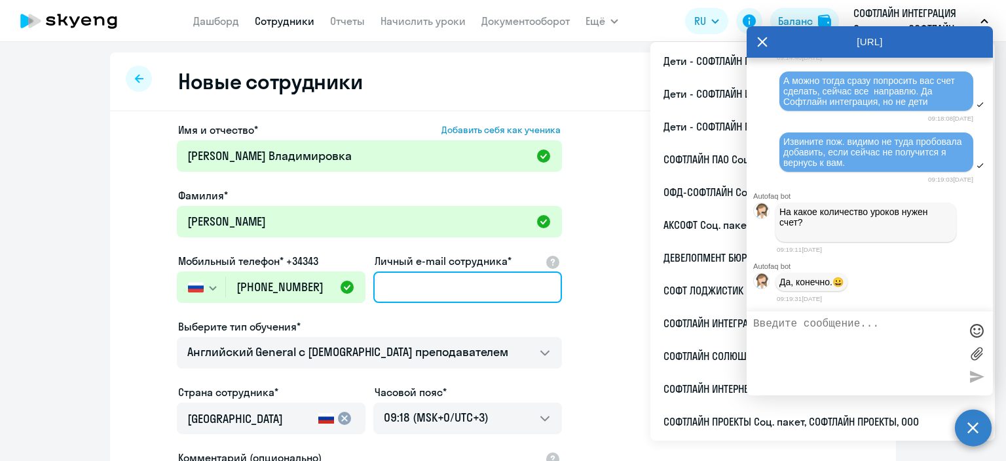
click at [430, 280] on input "Личный e-mail сотрудника*" at bounding box center [467, 286] width 189 height 31
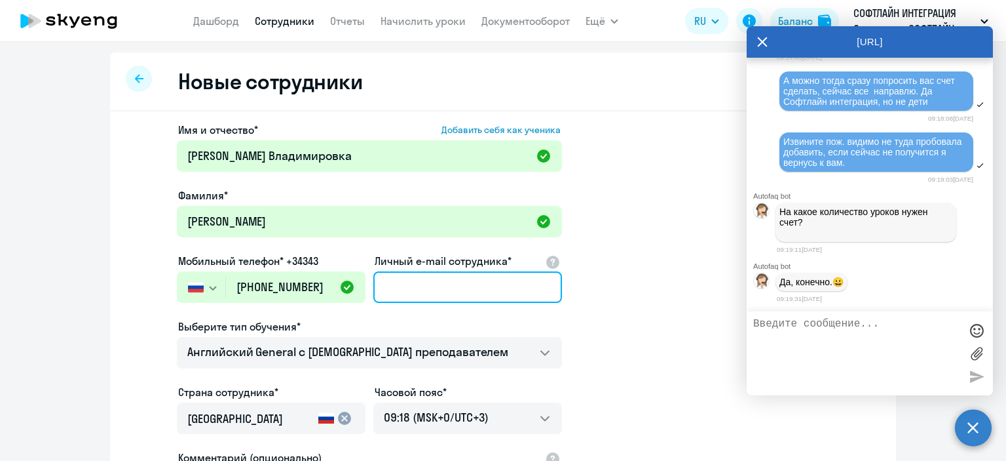
paste input "[PERSON_NAME][EMAIL_ADDRESS][DOMAIN_NAME]"
type input "[PERSON_NAME][EMAIL_ADDRESS][DOMAIN_NAME]"
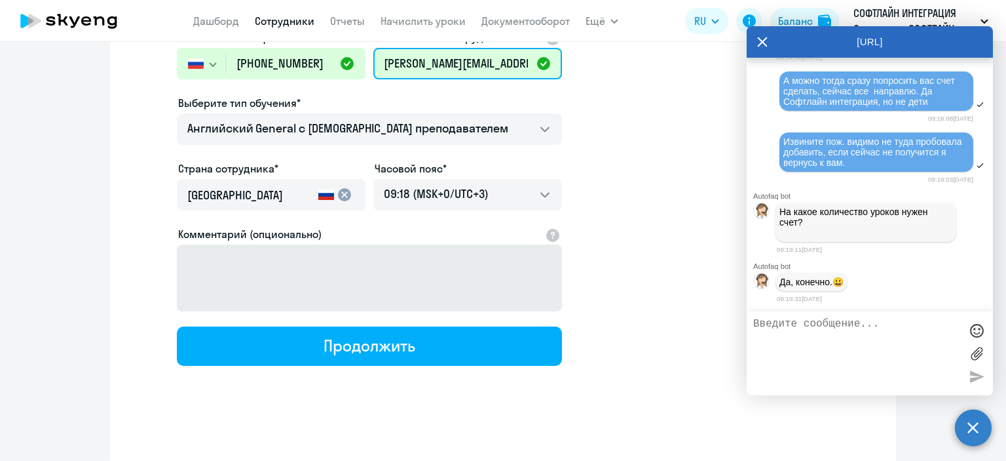
scroll to position [225, 0]
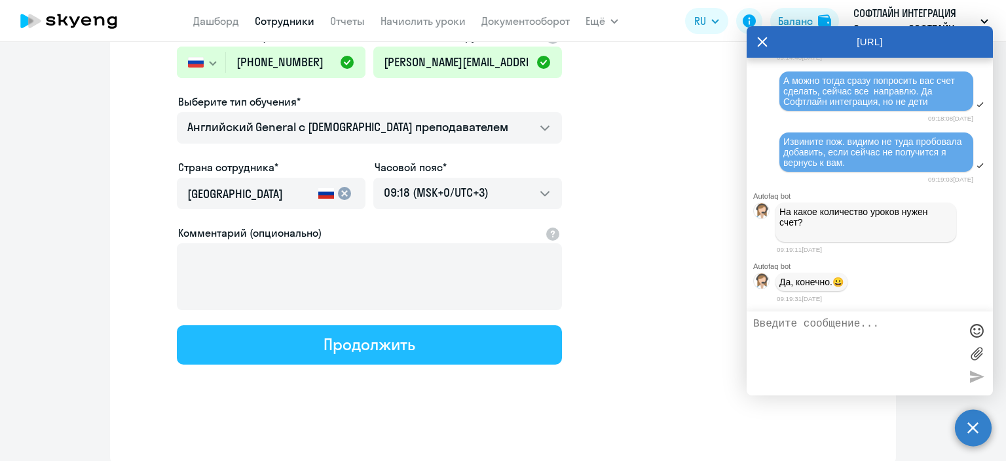
click at [334, 347] on div "Продолжить" at bounding box center [369, 344] width 91 height 21
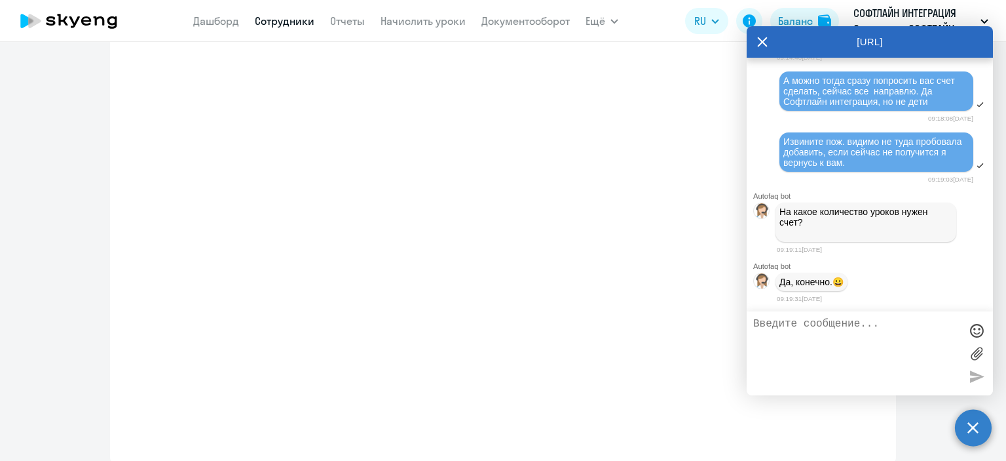
select select "english_adult_not_native_speaker"
select select "3"
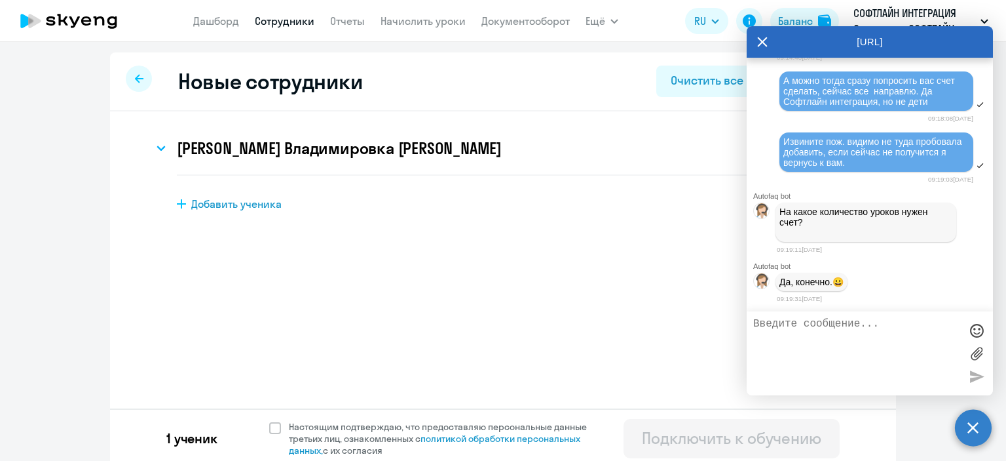
scroll to position [0, 0]
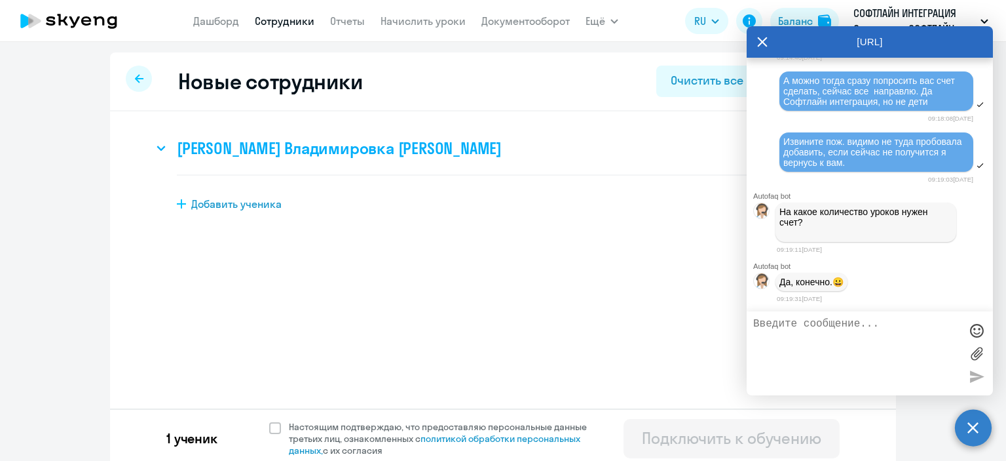
click at [186, 149] on h3 "[PERSON_NAME] Владимировка [PERSON_NAME]" at bounding box center [339, 148] width 325 height 21
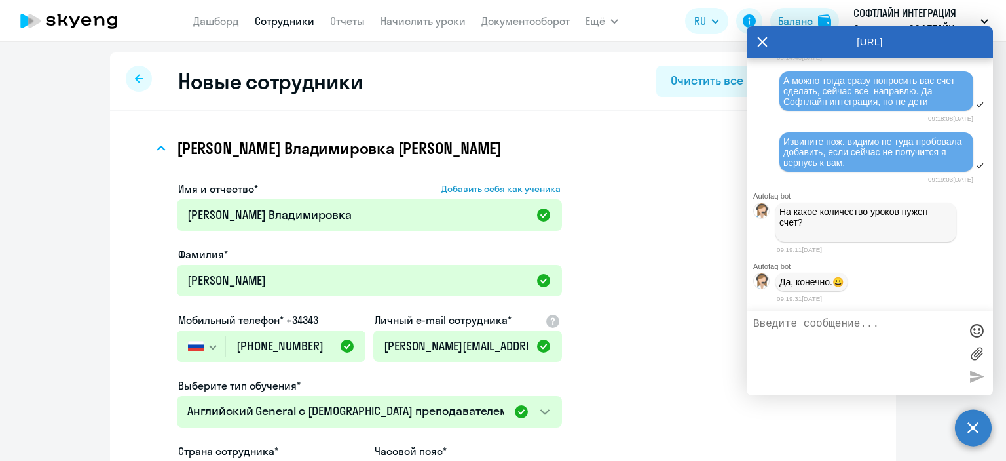
click at [135, 77] on icon at bounding box center [139, 78] width 9 height 9
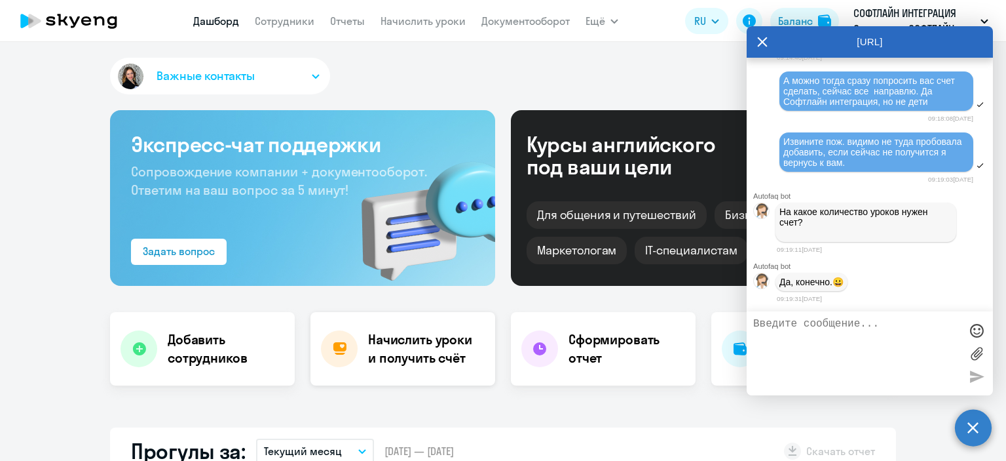
select select "30"
click at [291, 26] on link "Сотрудники" at bounding box center [285, 20] width 60 height 13
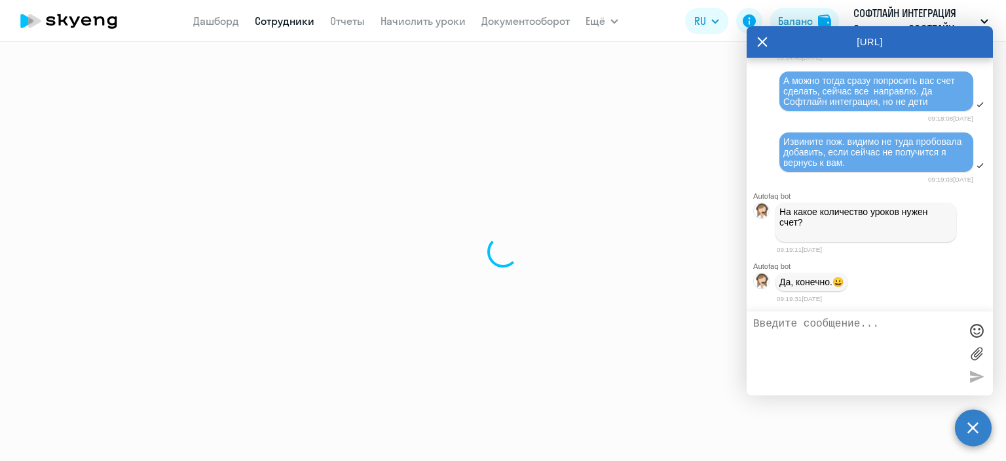
select select "30"
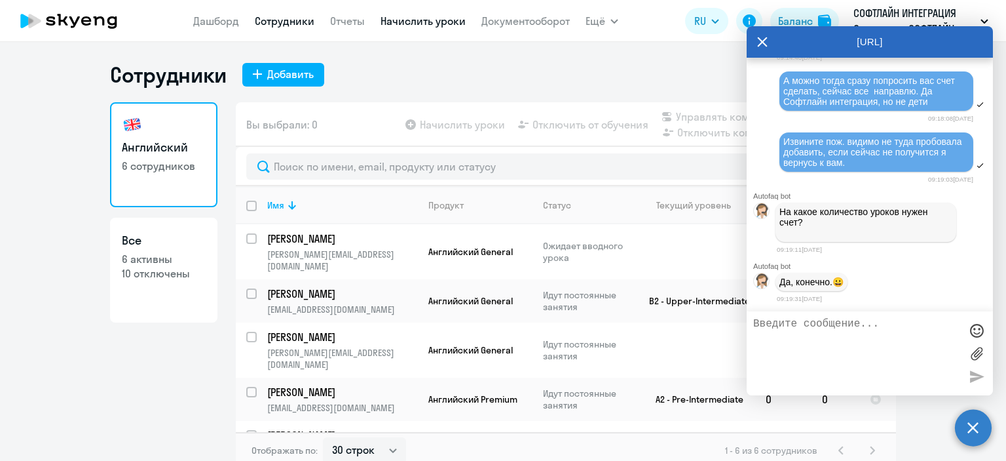
click at [427, 28] on link "Начислить уроки" at bounding box center [423, 20] width 85 height 13
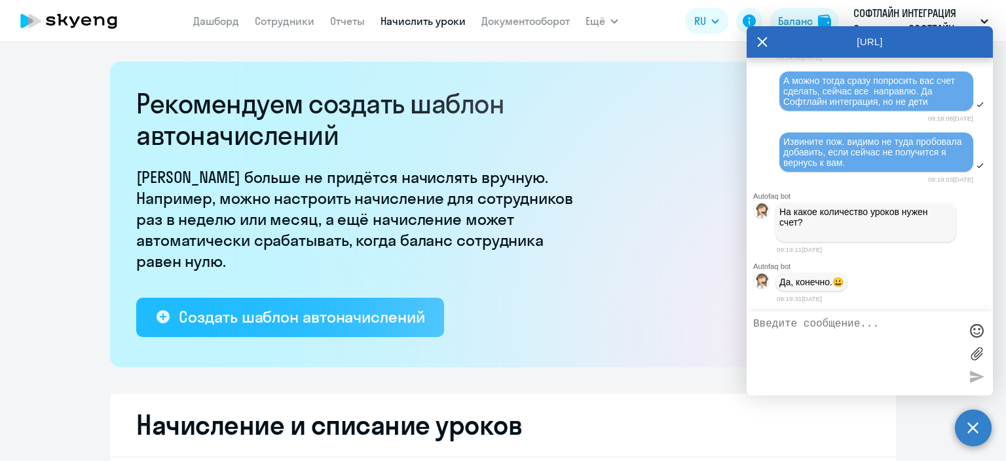
select select "10"
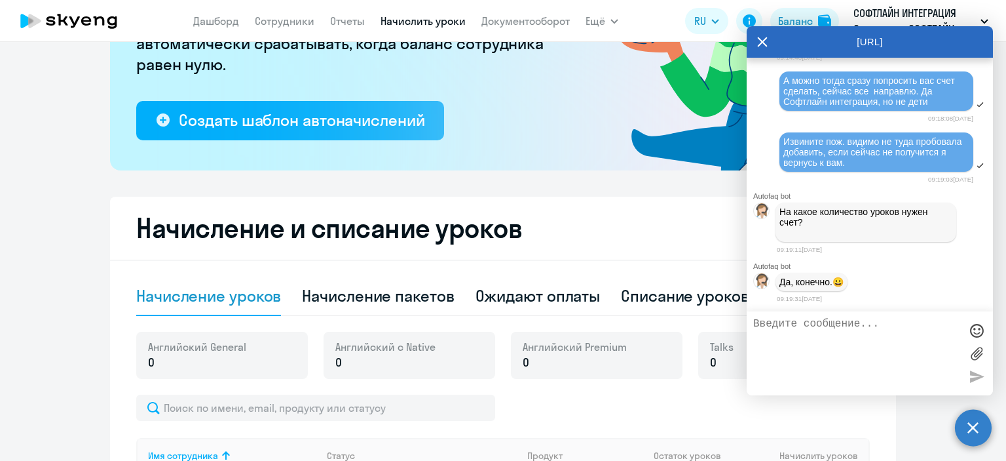
scroll to position [328, 0]
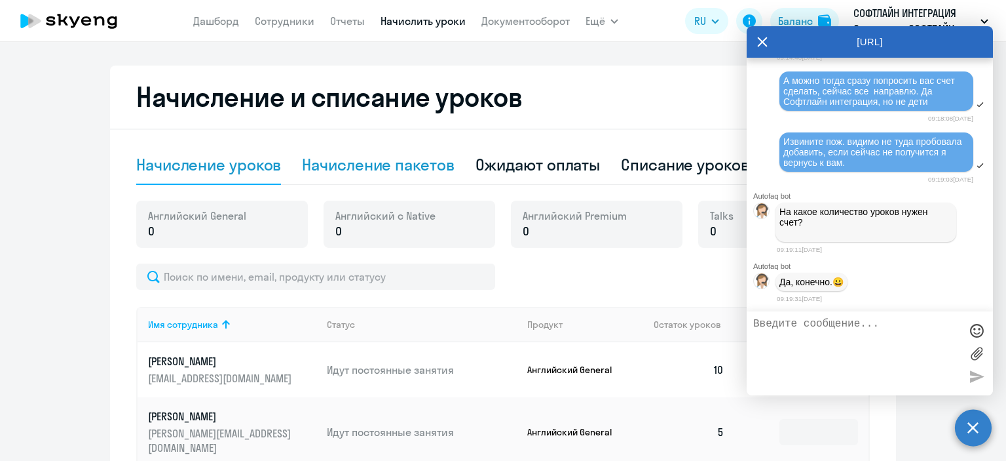
click at [398, 169] on div "Начисление пакетов" at bounding box center [378, 164] width 152 height 21
select select "10"
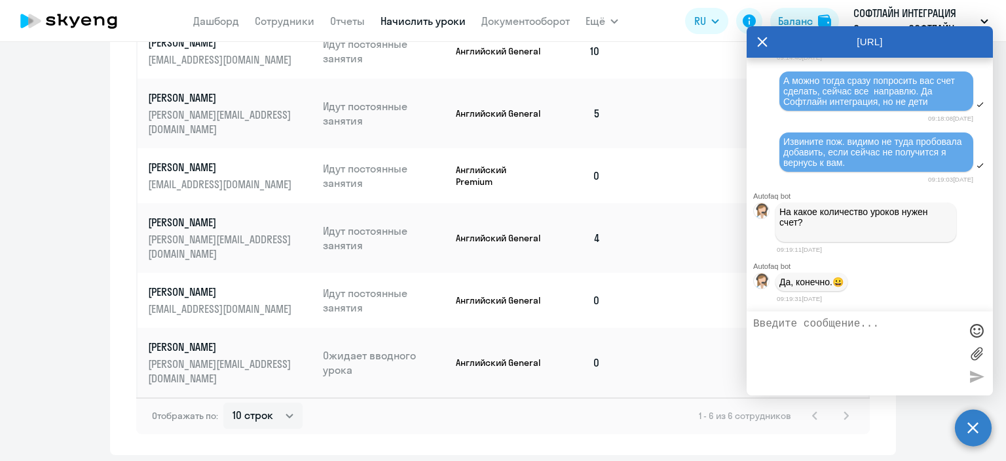
scroll to position [702, 0]
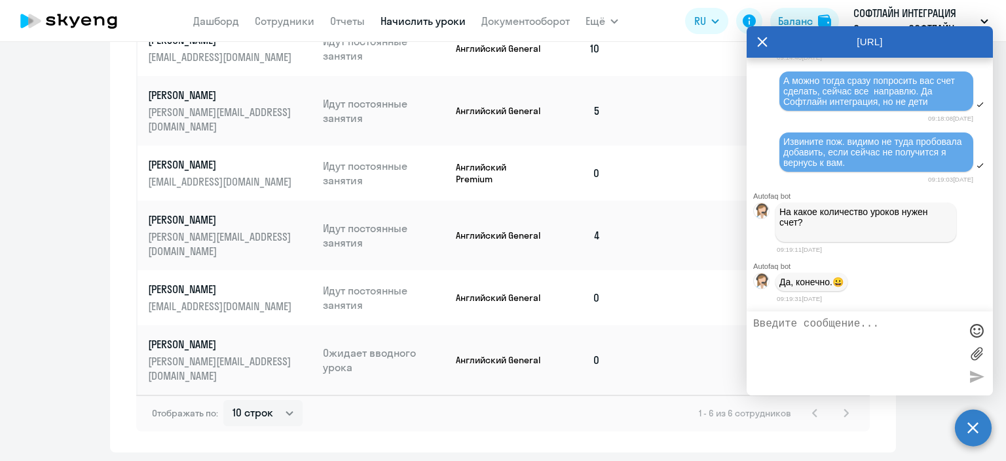
click at [765, 45] on icon at bounding box center [762, 41] width 10 height 31
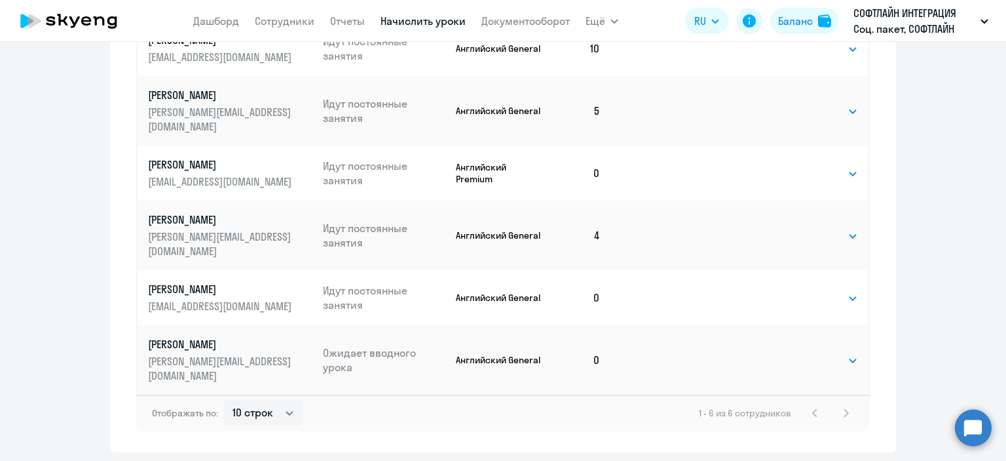
click at [854, 325] on td "Выбрать 4 8 16 32 64 Выбрать" at bounding box center [815, 359] width 108 height 69
click at [849, 353] on select "Выбрать 4 8 16 32 64" at bounding box center [832, 361] width 54 height 16
select select "8"
click at [805, 353] on select "Выбрать 4 8 16 32 64" at bounding box center [832, 361] width 54 height 16
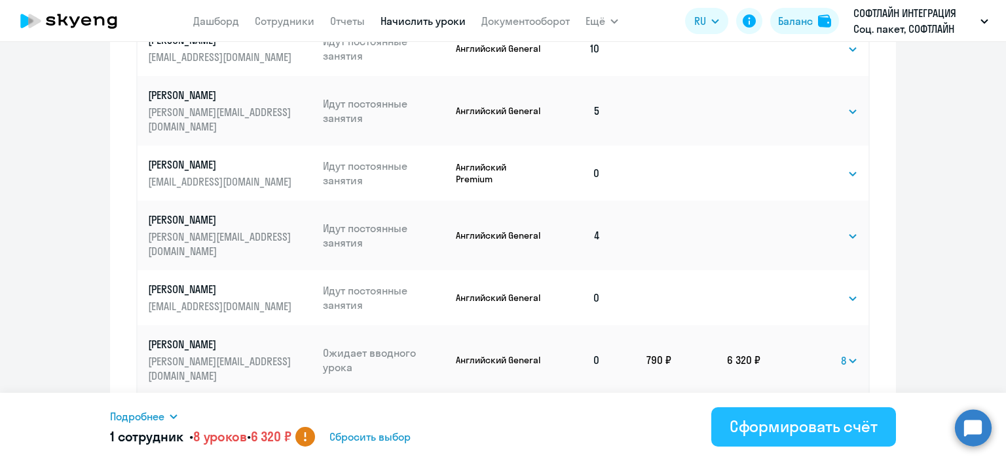
click at [797, 432] on div "Сформировать счёт" at bounding box center [804, 425] width 148 height 21
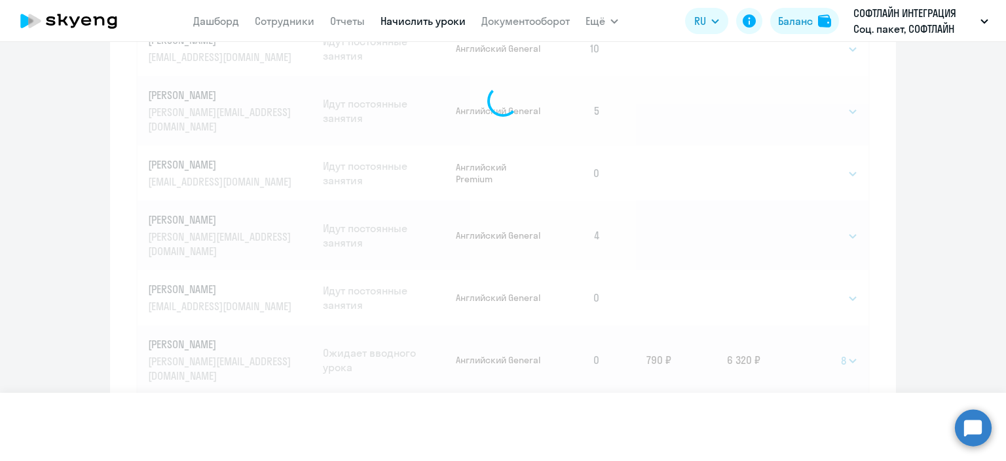
select select
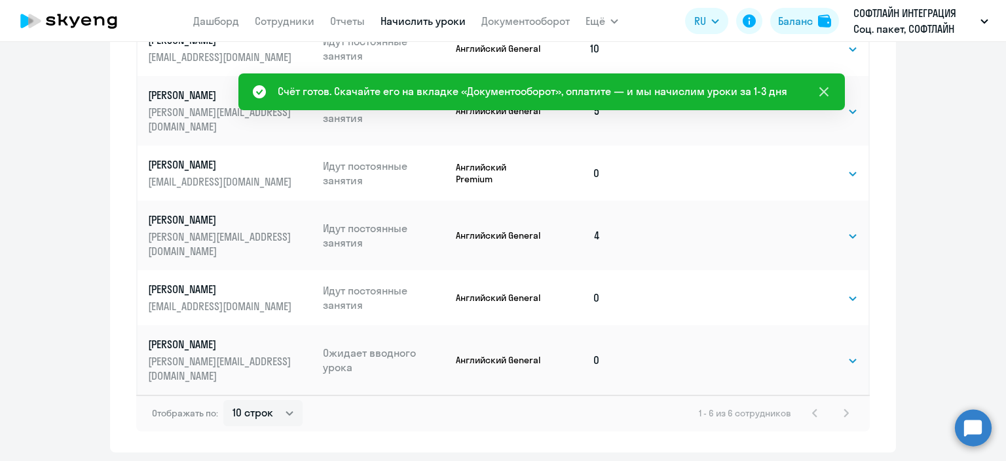
click at [820, 91] on icon at bounding box center [824, 92] width 16 height 16
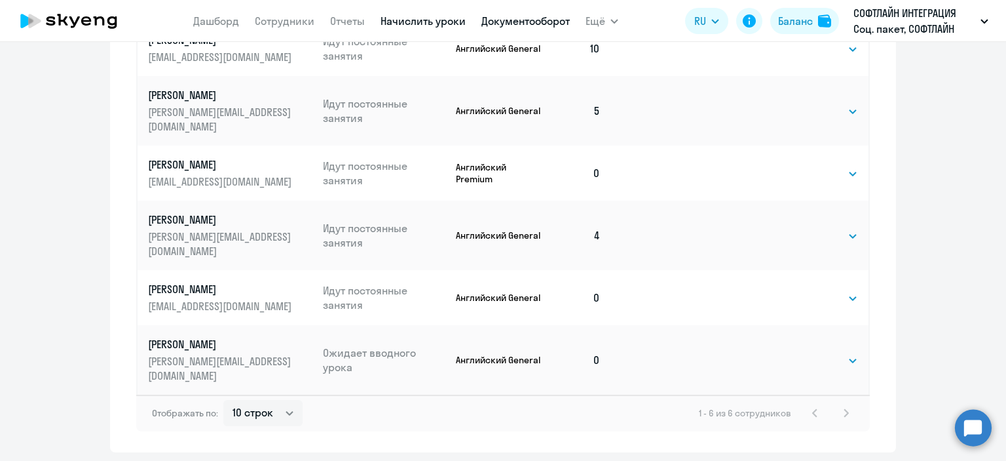
click at [529, 24] on link "Документооборот" at bounding box center [526, 20] width 88 height 13
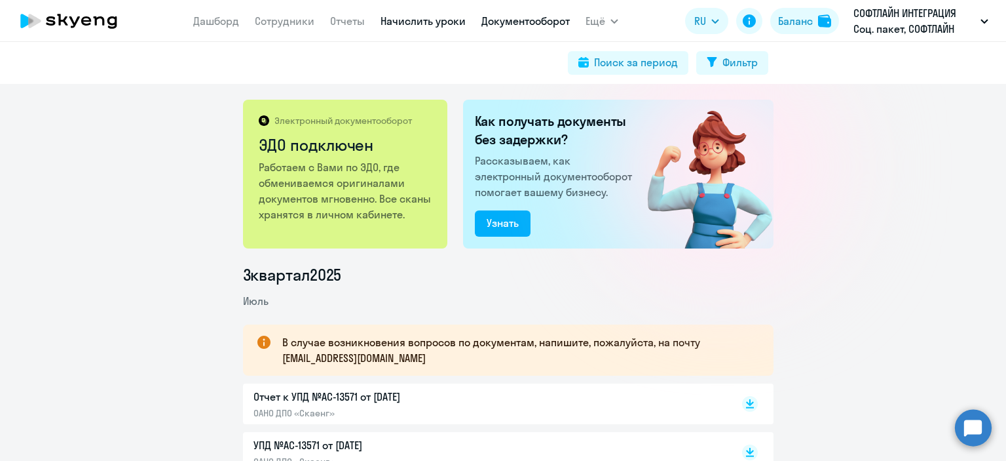
click at [402, 19] on link "Начислить уроки" at bounding box center [423, 20] width 85 height 13
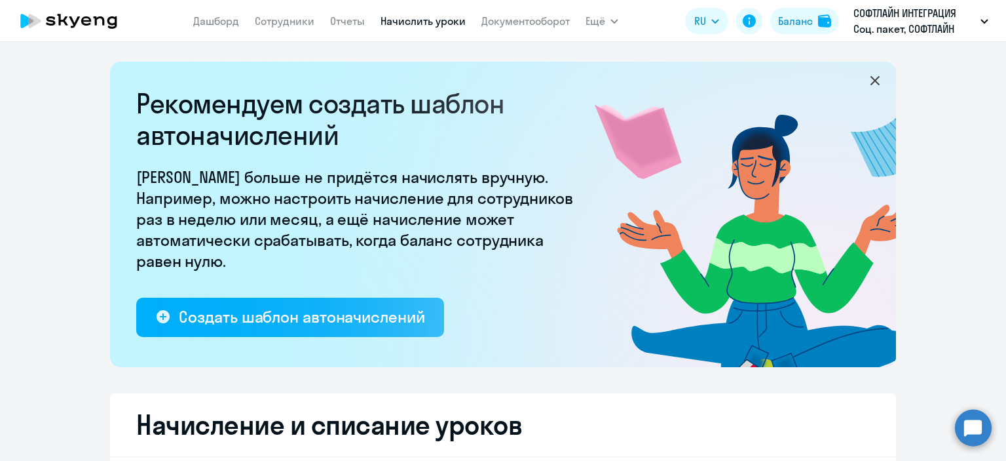
select select "10"
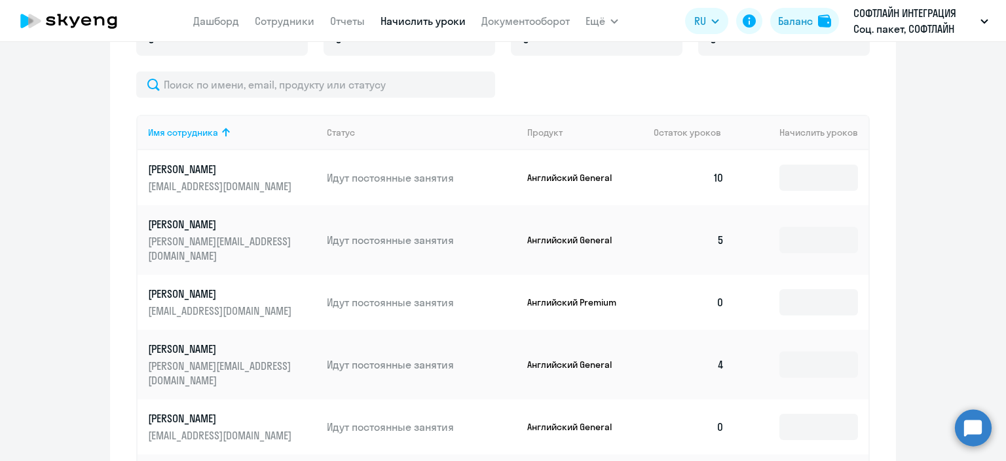
scroll to position [524, 0]
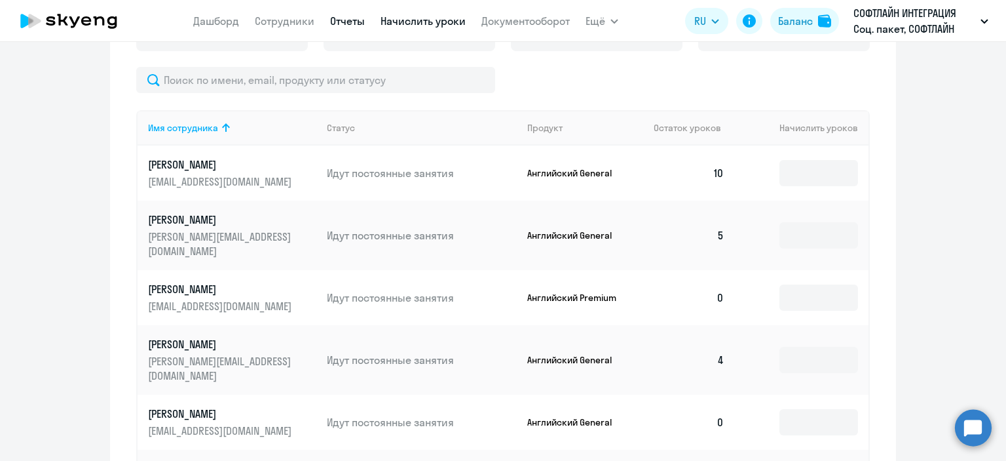
click at [351, 24] on link "Отчеты" at bounding box center [347, 20] width 35 height 13
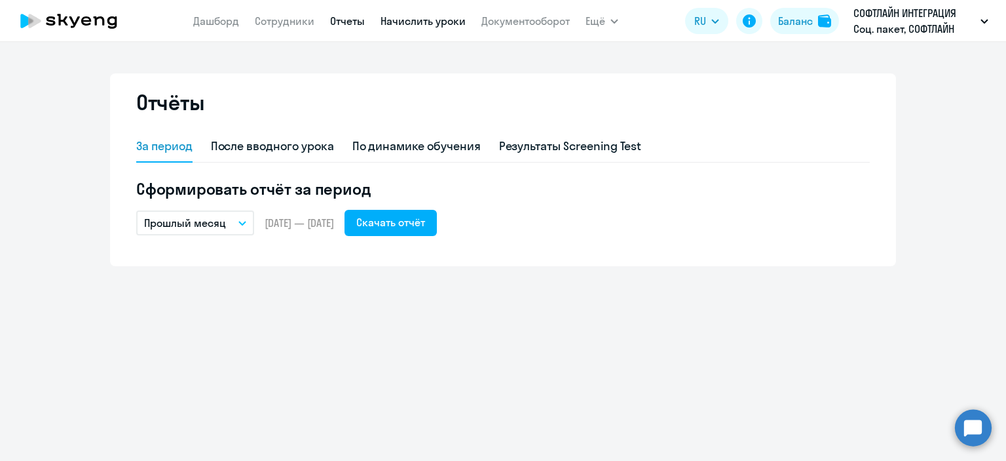
click at [398, 22] on link "Начислить уроки" at bounding box center [423, 20] width 85 height 13
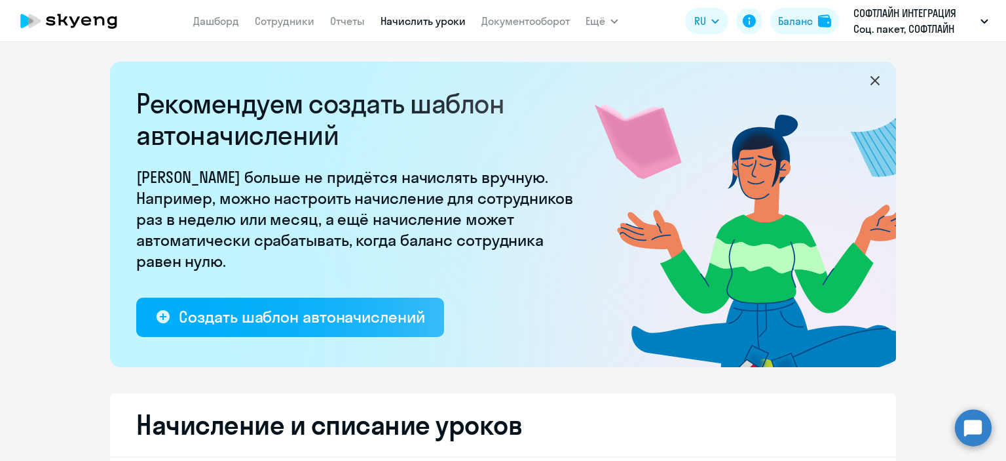
select select "10"
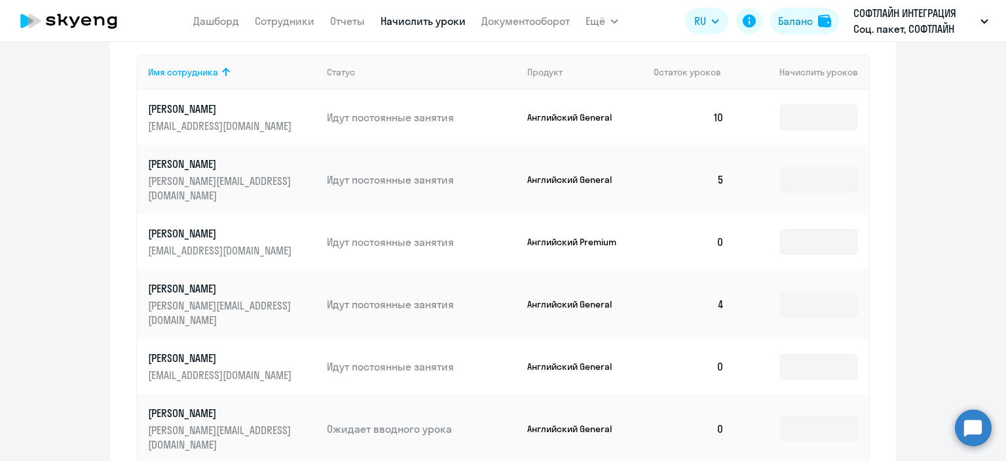
scroll to position [453, 0]
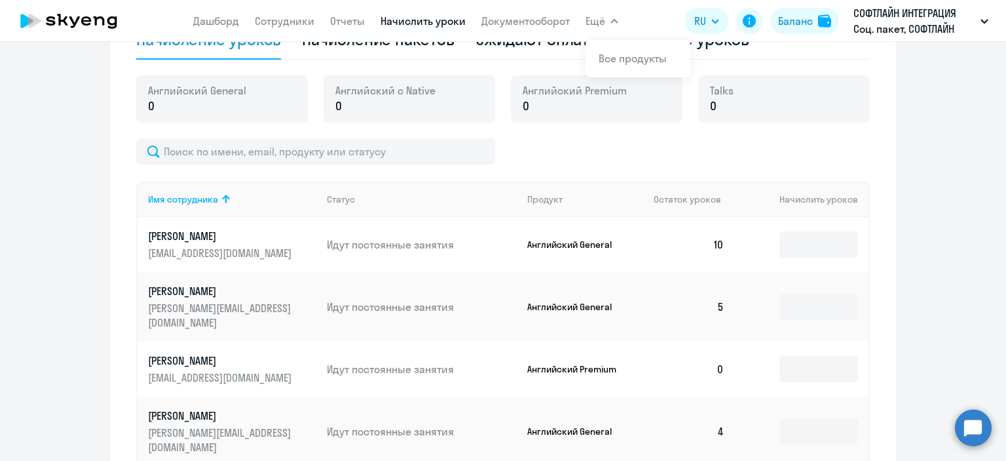
click at [611, 23] on button "Ещё" at bounding box center [602, 21] width 33 height 26
click at [611, 23] on icon "button" at bounding box center [615, 21] width 8 height 5
click at [537, 22] on link "Документооборот" at bounding box center [526, 20] width 88 height 13
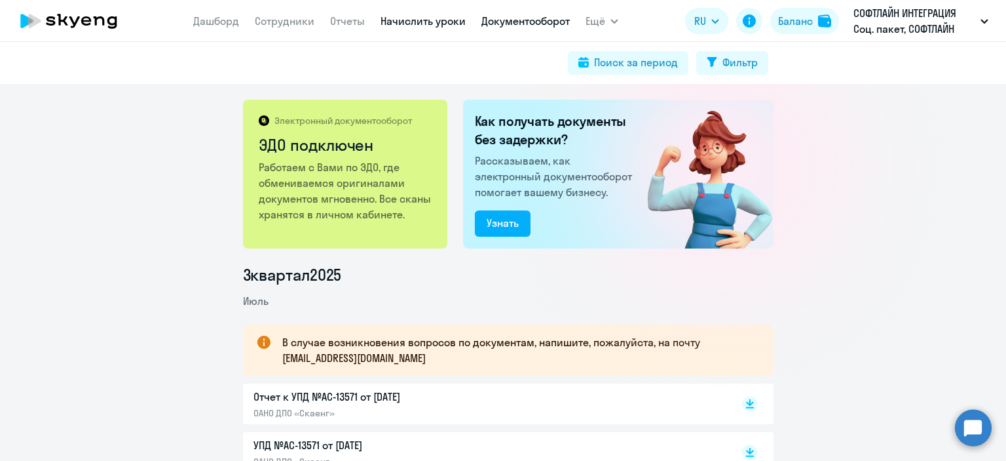
click at [432, 20] on link "Начислить уроки" at bounding box center [423, 20] width 85 height 13
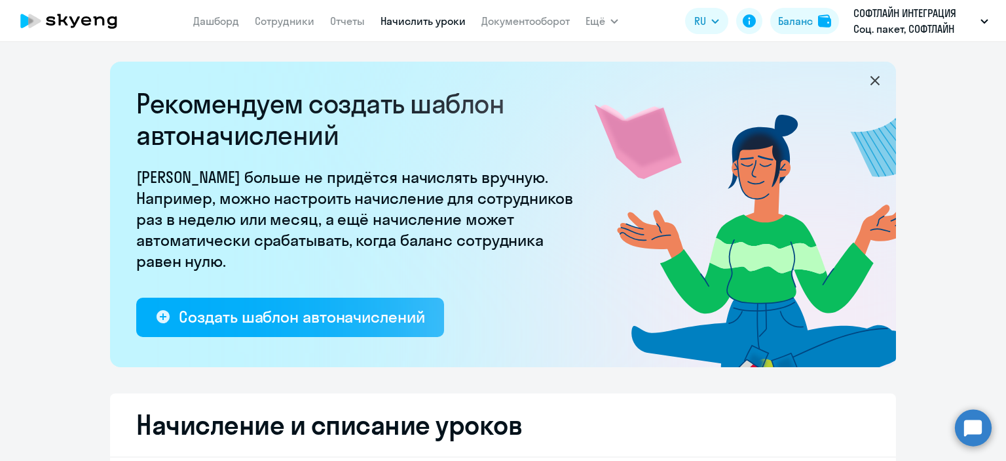
select select "10"
click at [282, 20] on link "Сотрудники" at bounding box center [285, 20] width 60 height 13
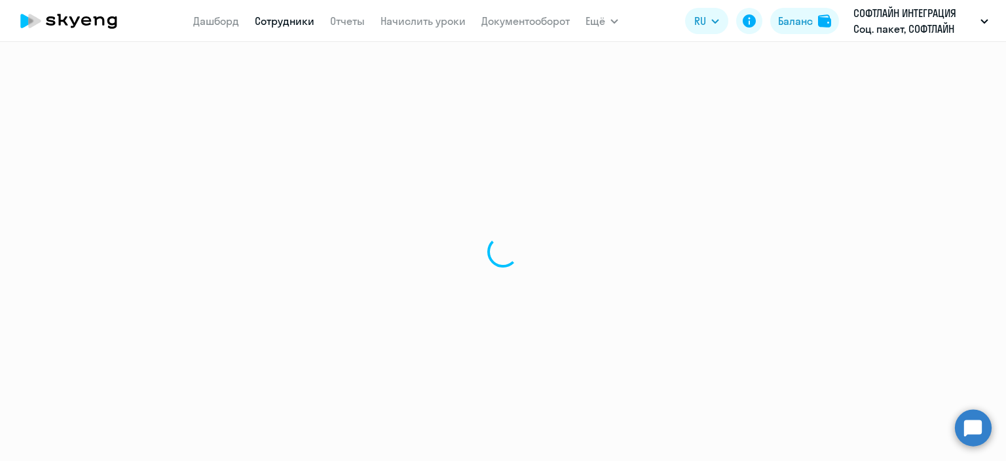
select select "30"
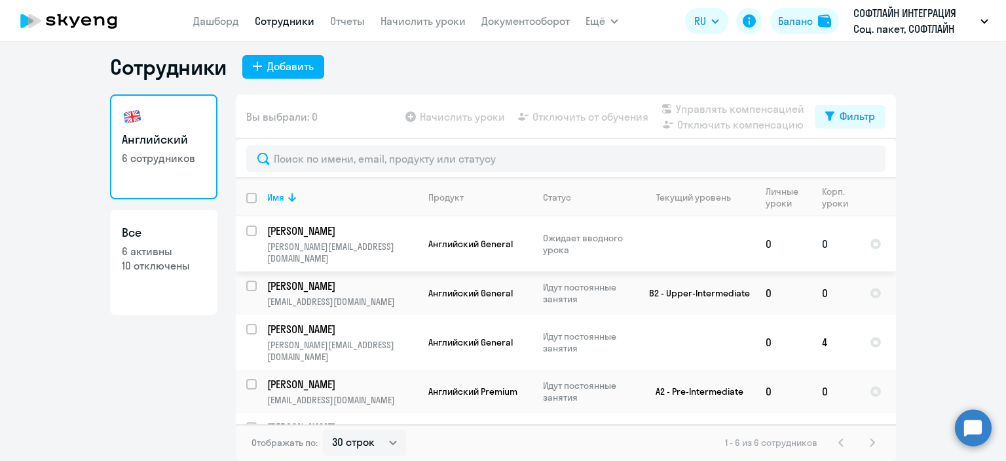
click at [339, 230] on p "[PERSON_NAME]" at bounding box center [341, 230] width 148 height 14
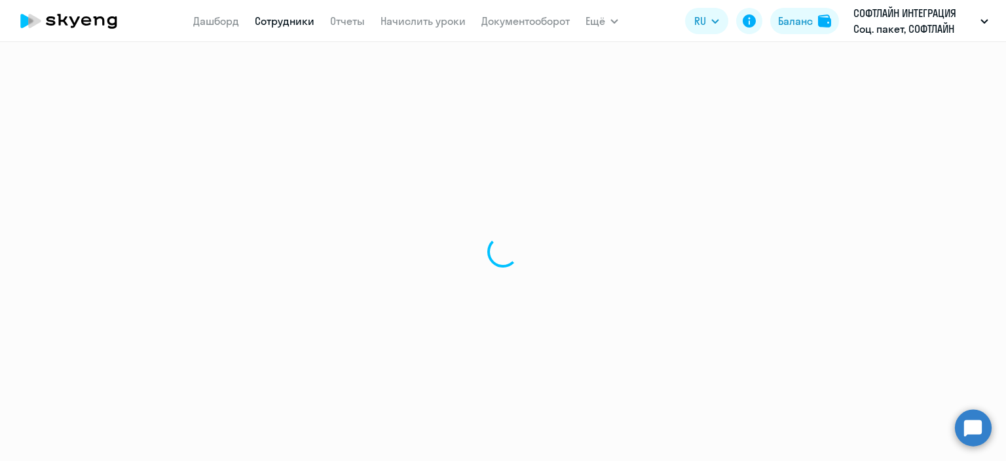
select select "english"
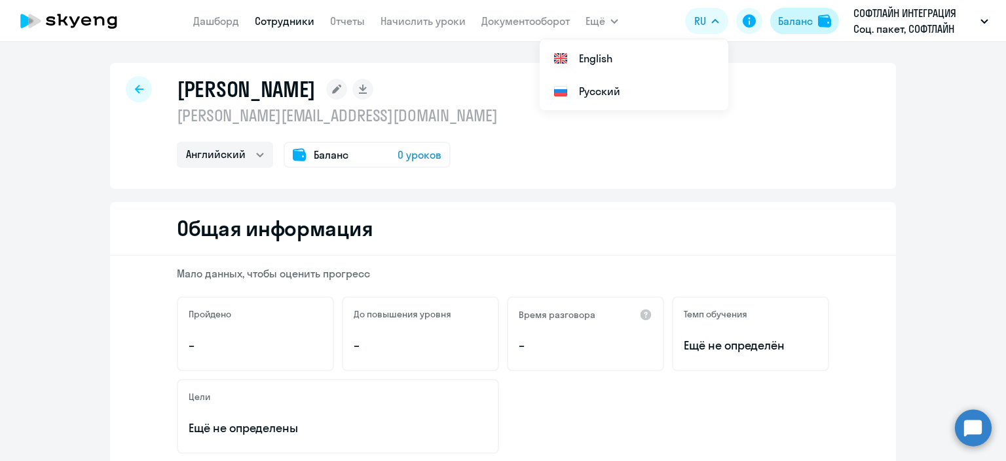
click at [795, 20] on div "Баланс" at bounding box center [795, 21] width 35 height 16
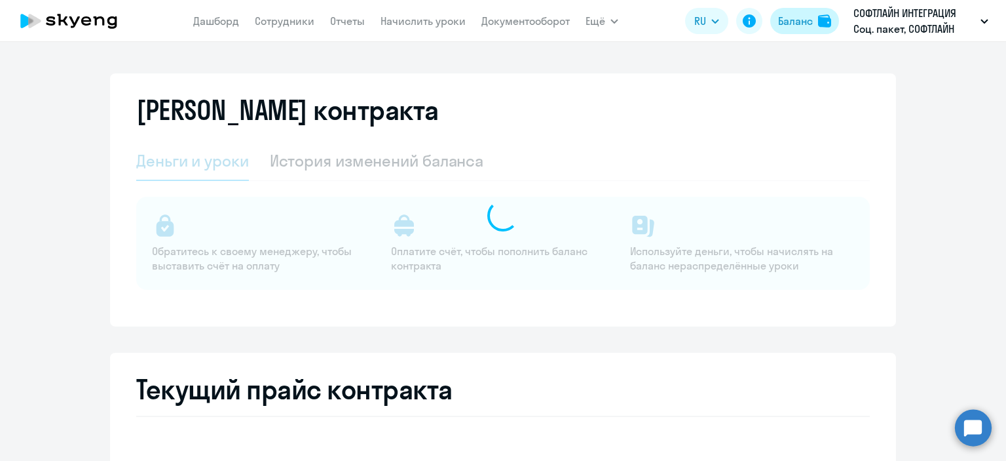
select select "english_adult_not_native_speaker"
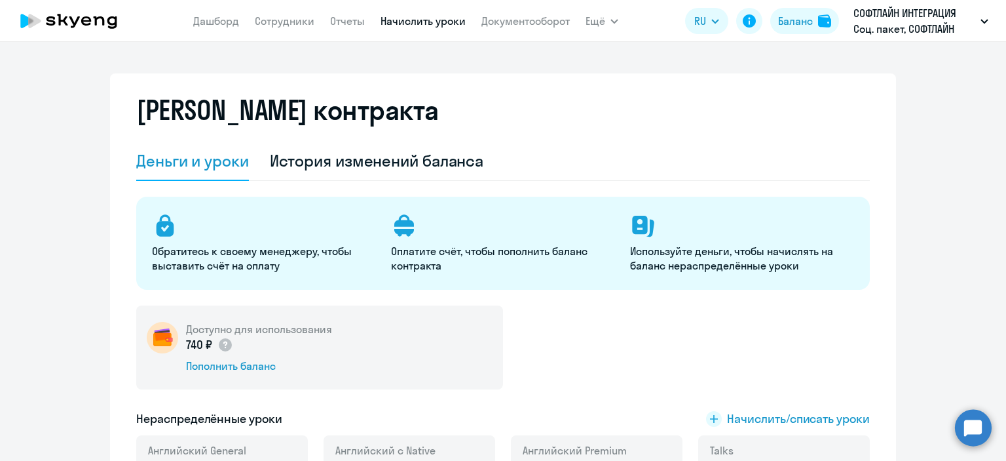
click at [412, 26] on link "Начислить уроки" at bounding box center [423, 20] width 85 height 13
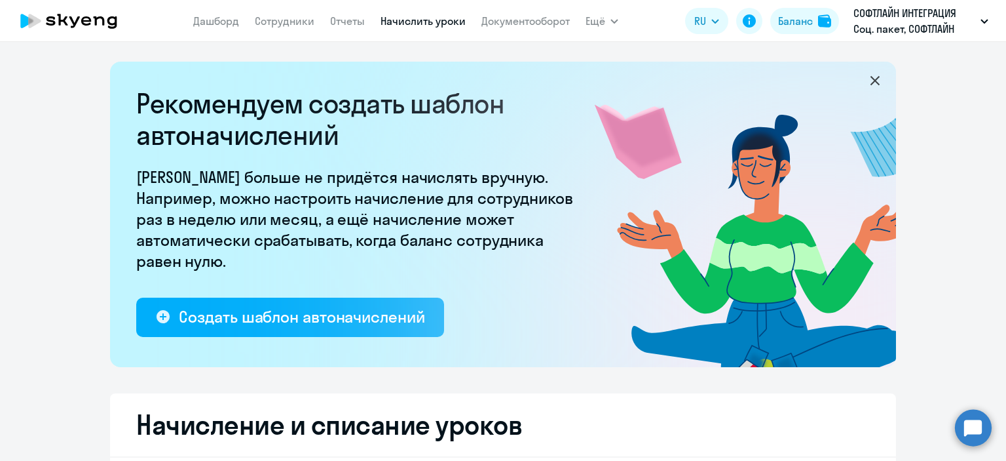
select select "10"
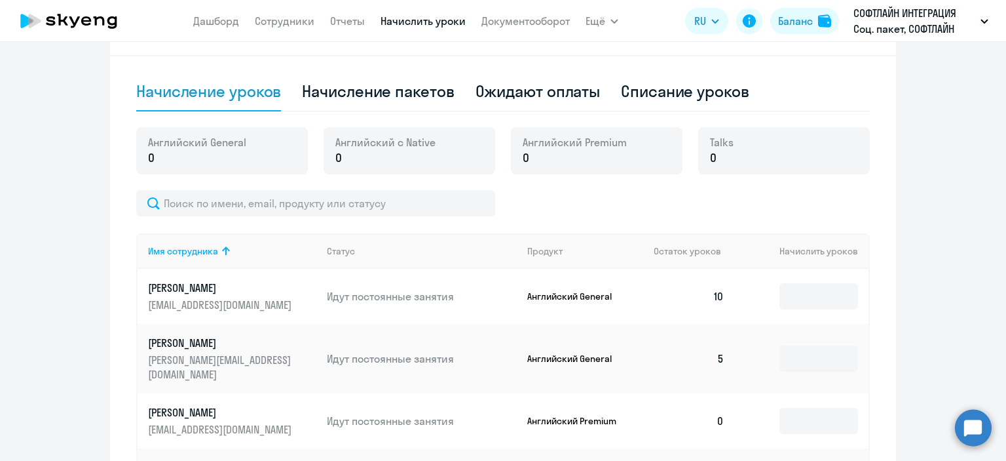
scroll to position [649, 0]
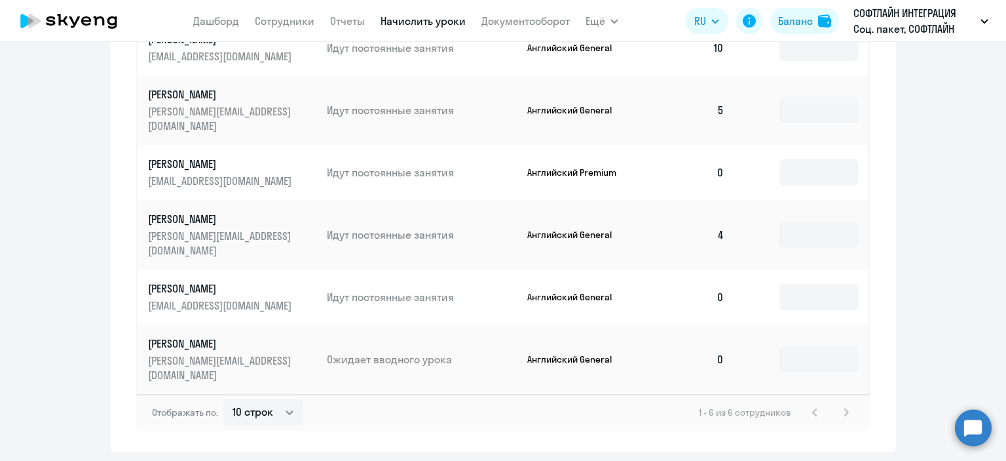
click at [223, 336] on p "[PERSON_NAME]" at bounding box center [221, 343] width 147 height 14
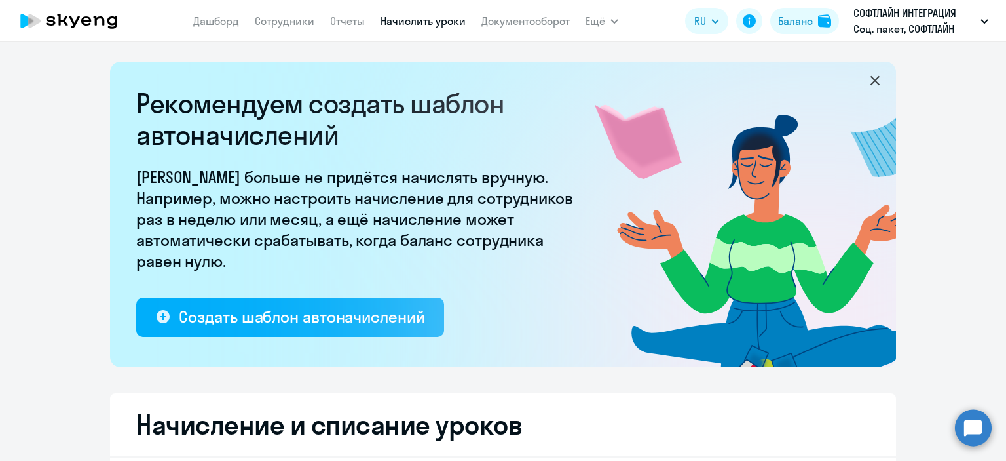
select select "english"
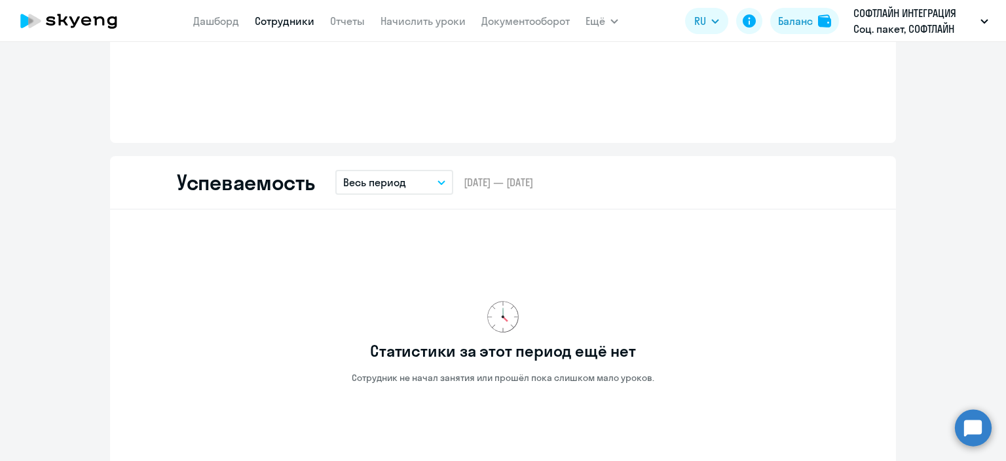
scroll to position [813, 0]
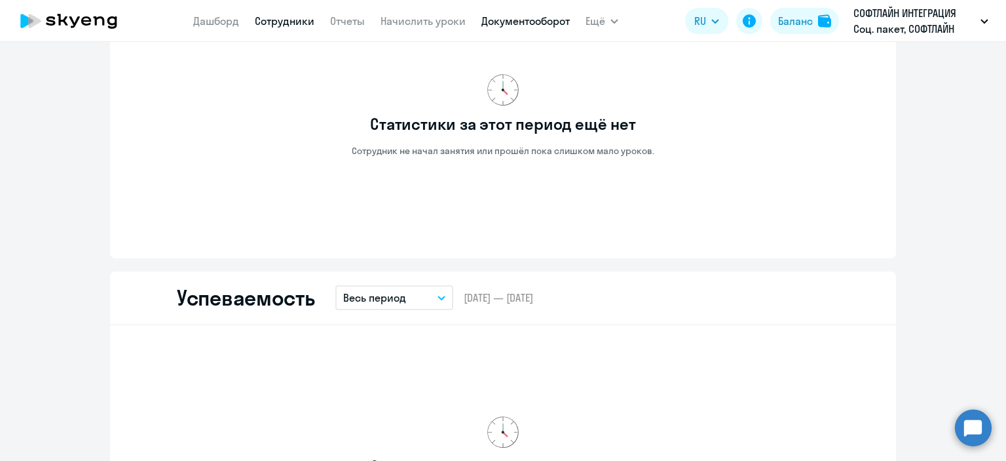
click at [503, 23] on link "Документооборот" at bounding box center [526, 20] width 88 height 13
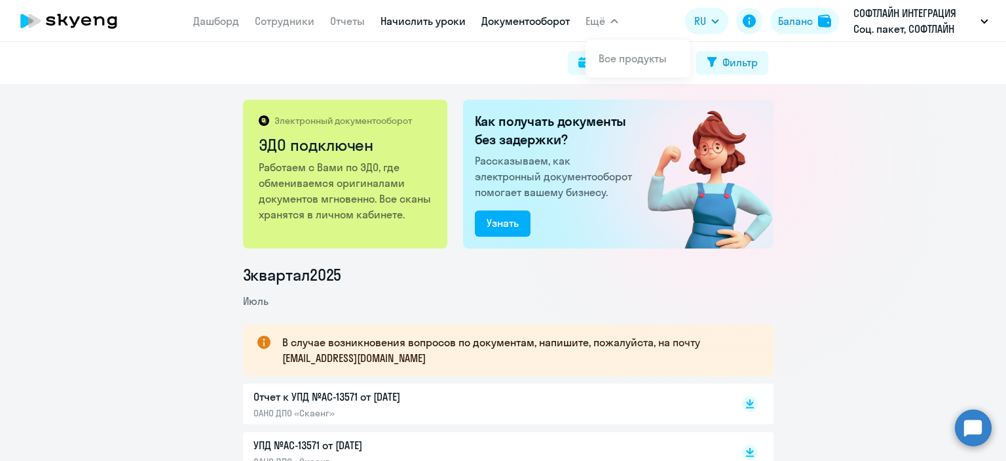
click at [421, 20] on link "Начислить уроки" at bounding box center [423, 20] width 85 height 13
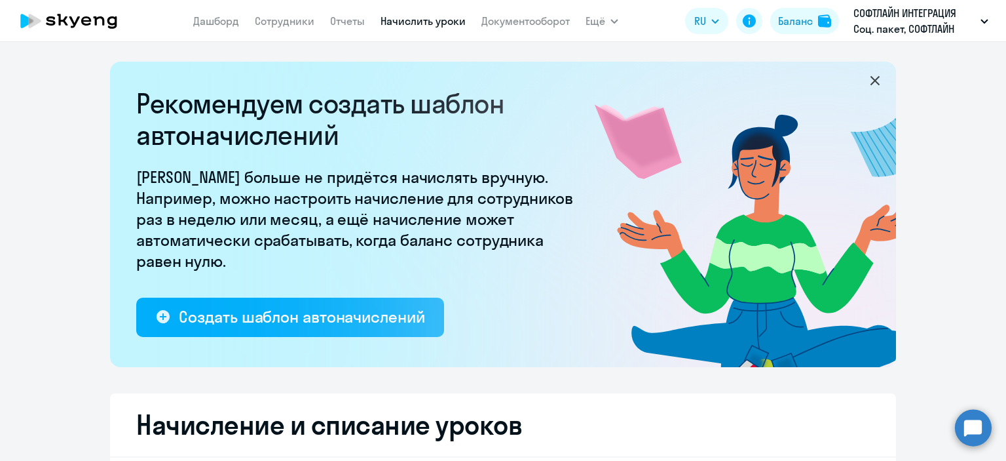
select select "10"
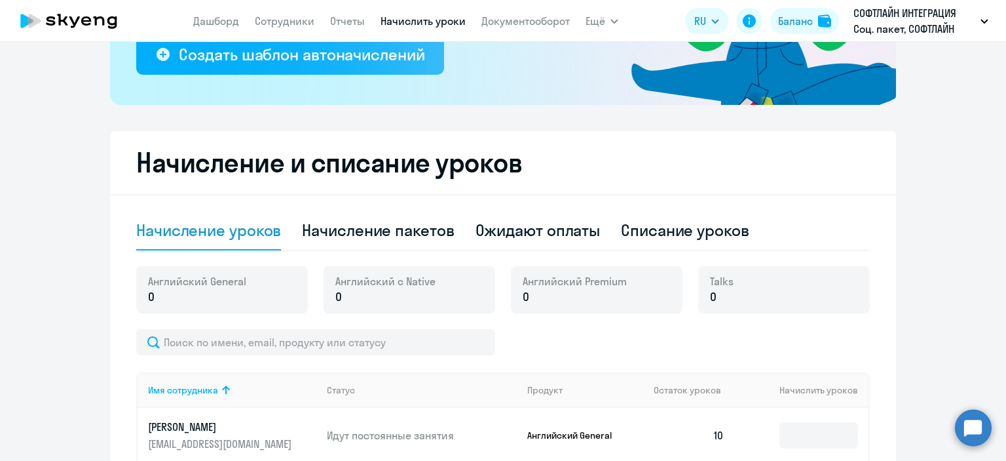
scroll to position [328, 0]
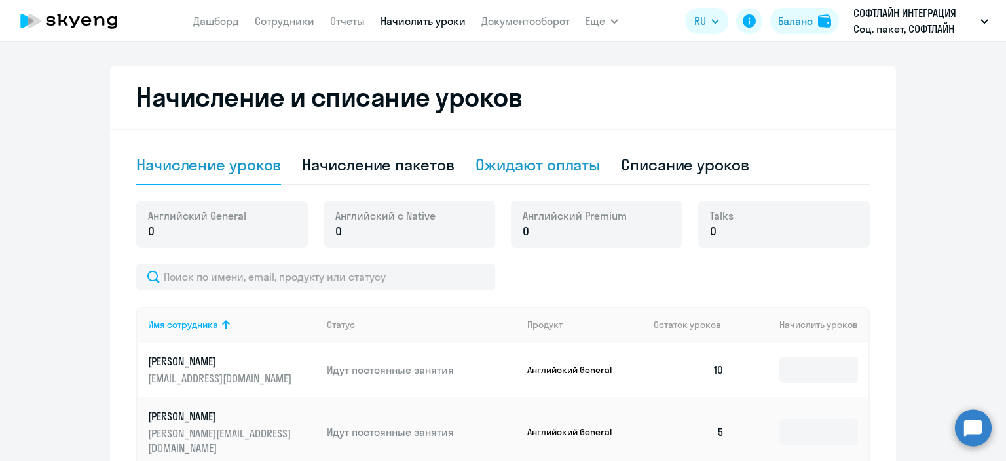
click at [531, 172] on div "Ожидают оплаты" at bounding box center [538, 164] width 125 height 21
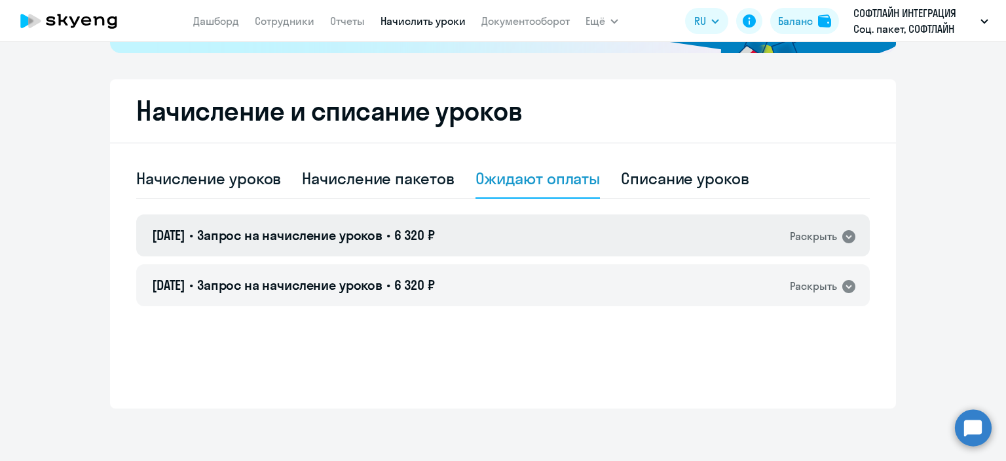
click at [843, 233] on icon at bounding box center [849, 236] width 13 height 13
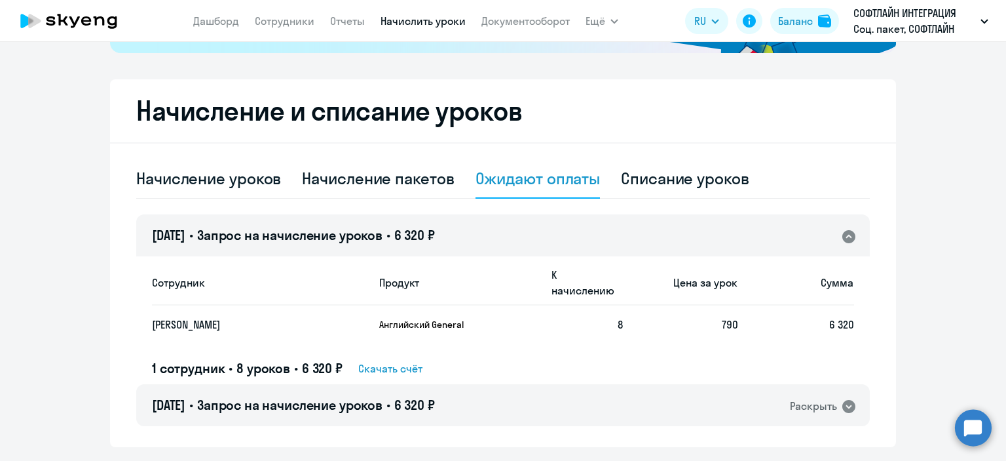
scroll to position [328, 0]
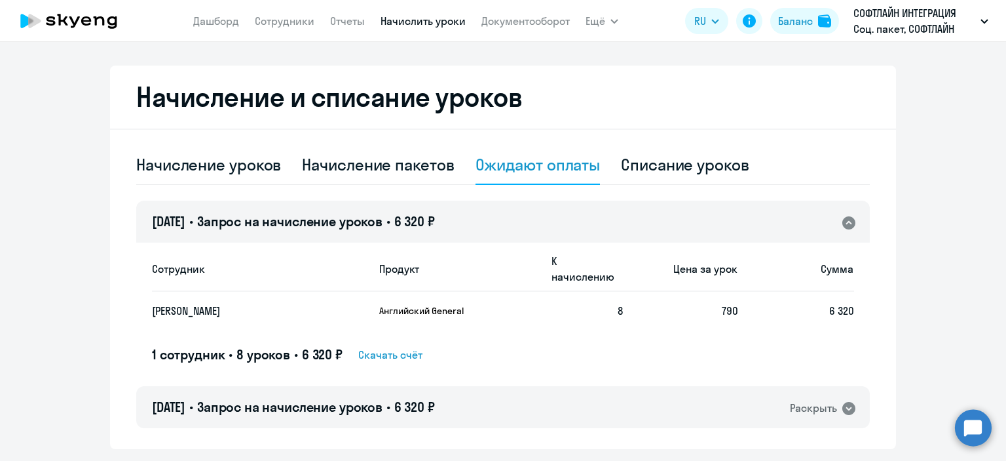
click at [383, 347] on span "Скачать счёт" at bounding box center [390, 355] width 64 height 16
click at [968, 426] on circle at bounding box center [973, 427] width 37 height 37
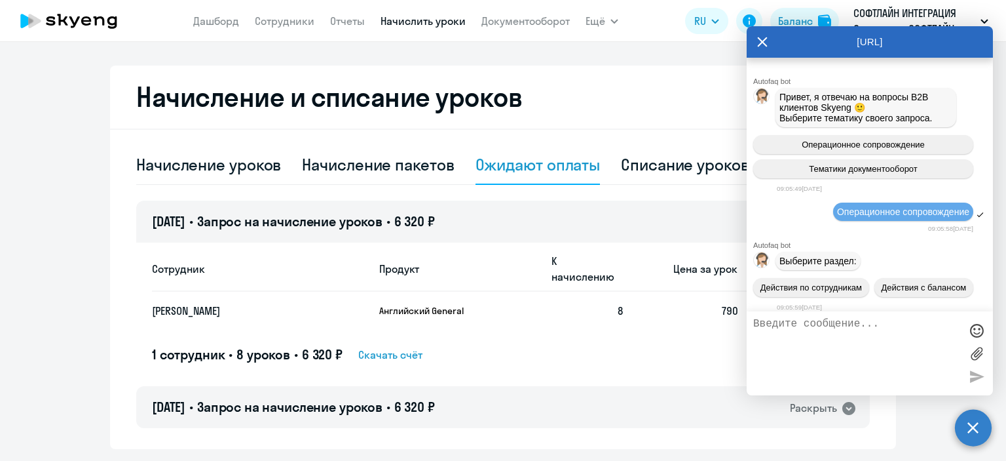
scroll to position [1993, 0]
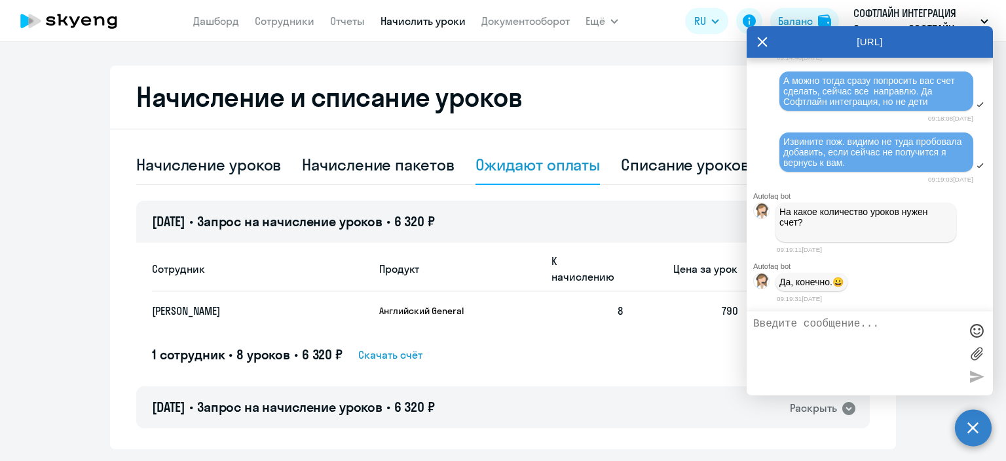
click at [780, 322] on textarea at bounding box center [857, 353] width 207 height 71
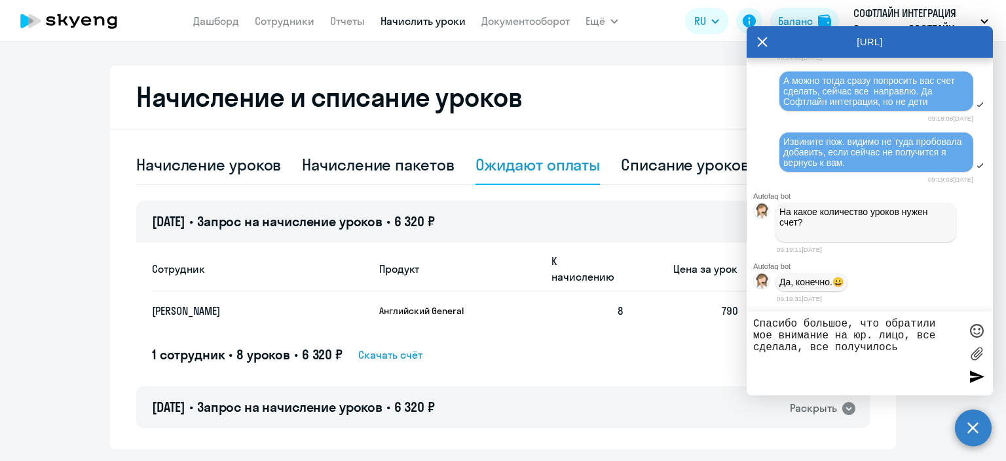
type textarea "Спасибо большое, что обратили мое внимание на юр. лицо, все сделала, все получи…"
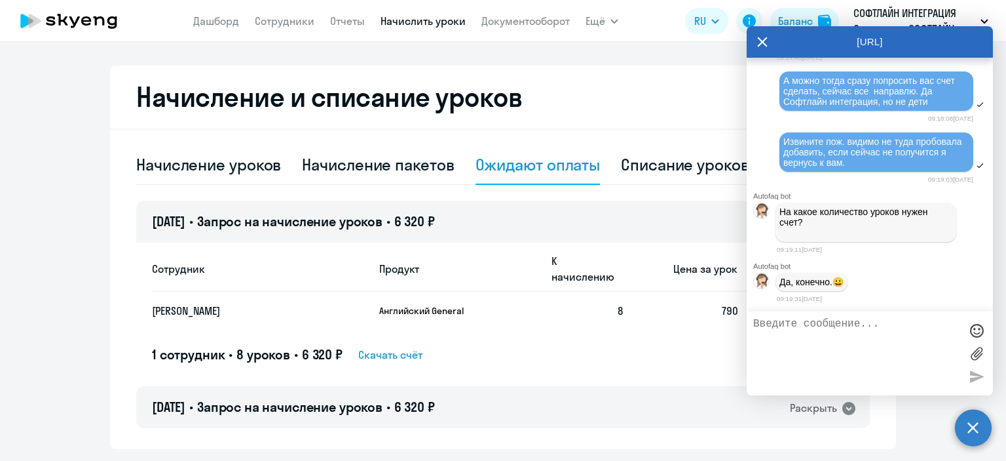
scroll to position [2061, 0]
